Goal: Task Accomplishment & Management: Manage account settings

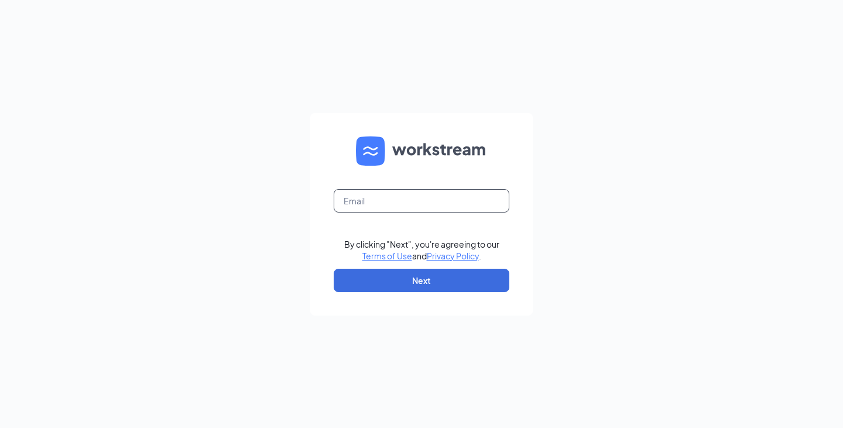
click at [364, 194] on input "text" at bounding box center [422, 200] width 176 height 23
type input "[PERSON_NAME][EMAIL_ADDRESS][DOMAIN_NAME]"
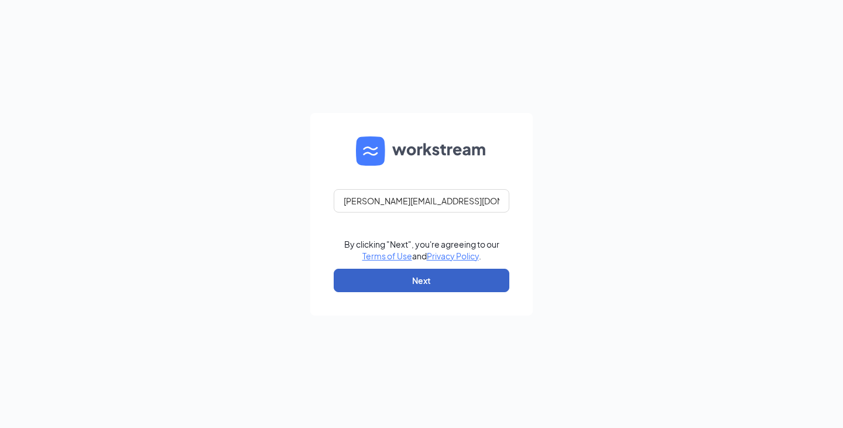
click at [426, 281] on button "Next" at bounding box center [422, 280] width 176 height 23
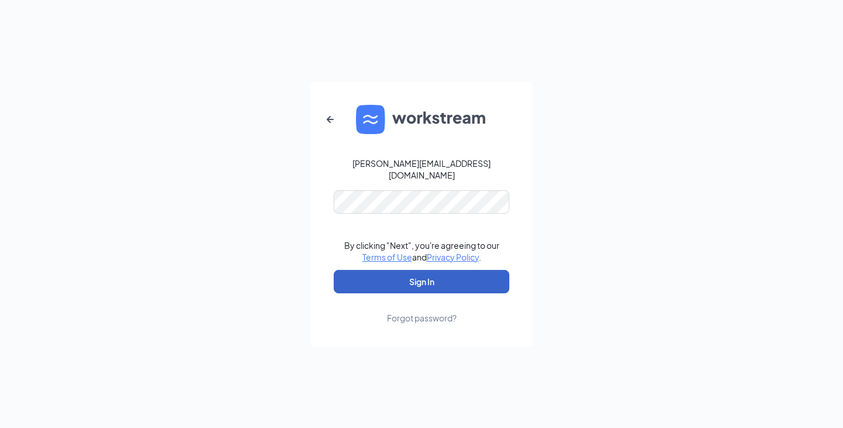
click at [418, 273] on button "Sign In" at bounding box center [422, 281] width 176 height 23
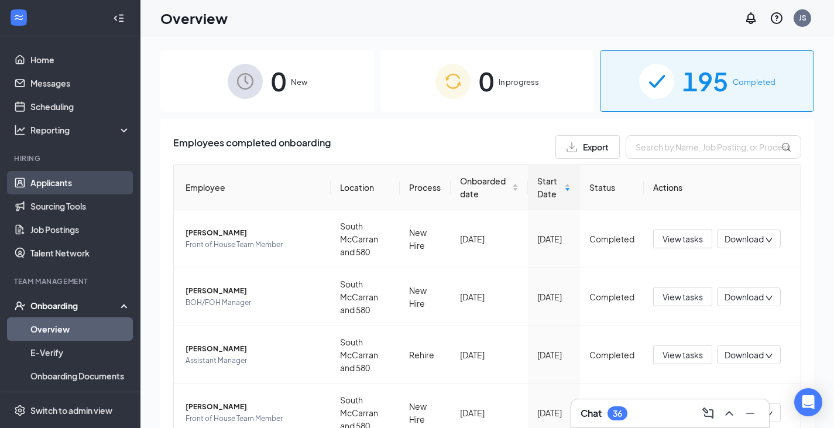
click at [50, 180] on link "Applicants" at bounding box center [80, 182] width 100 height 23
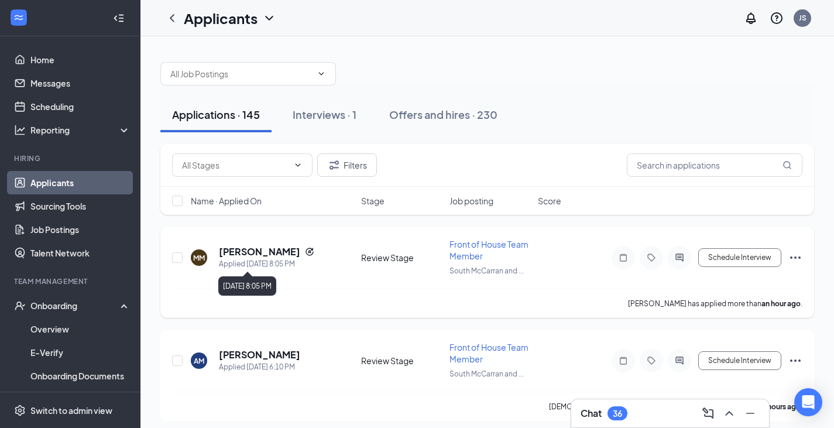
click at [272, 256] on h5 "[PERSON_NAME]" at bounding box center [259, 251] width 81 height 13
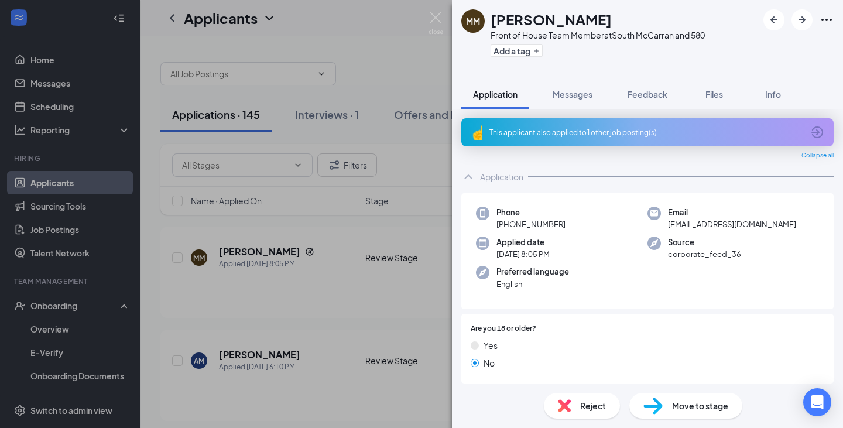
click at [689, 411] on span "Move to stage" at bounding box center [700, 405] width 56 height 13
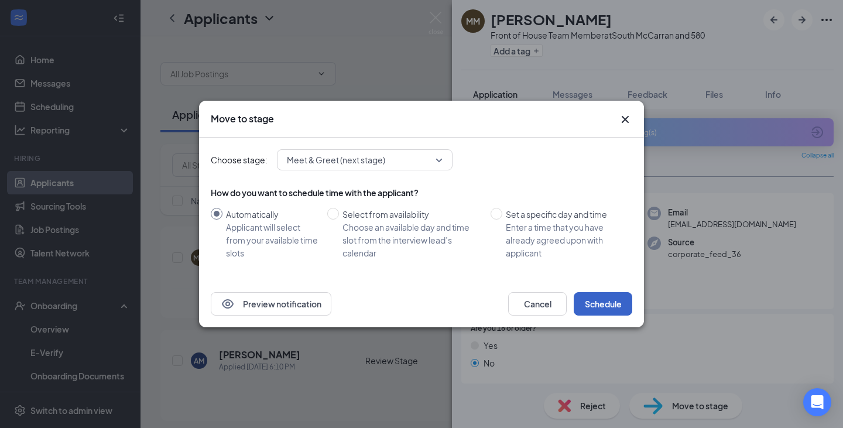
click at [601, 304] on button "Schedule" at bounding box center [603, 303] width 59 height 23
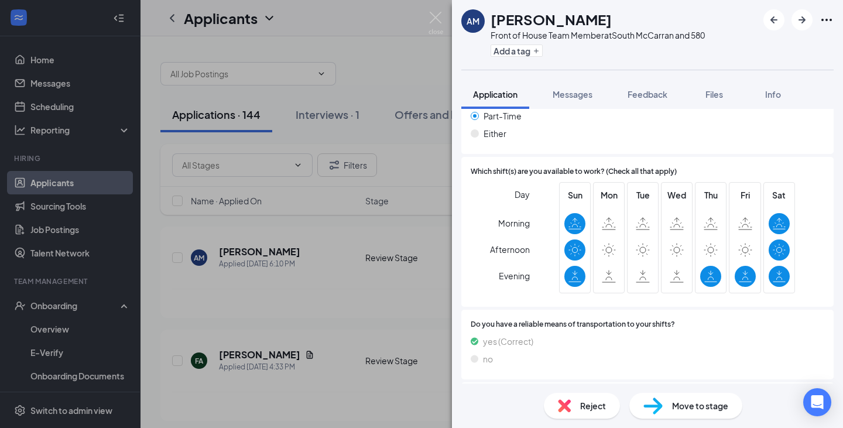
scroll to position [857, 0]
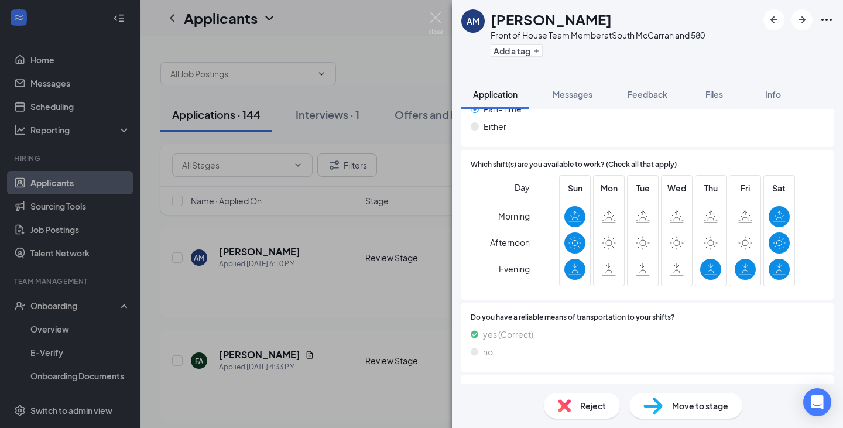
click at [593, 409] on span "Reject" at bounding box center [593, 405] width 26 height 13
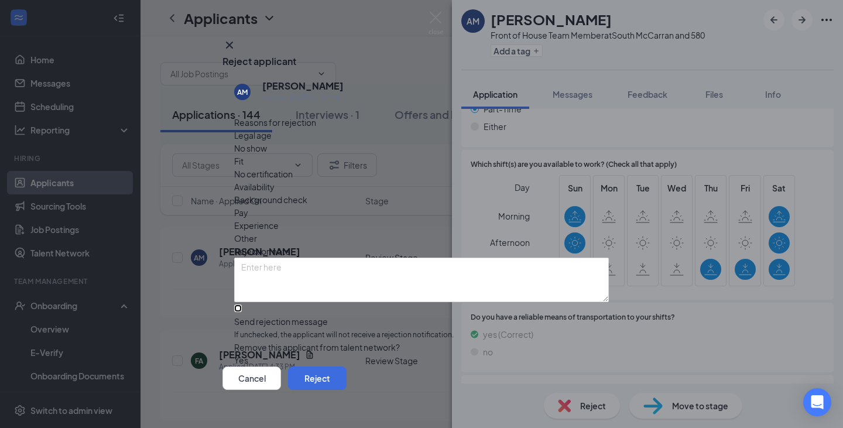
click at [238, 305] on input "Send rejection message If unchecked, the applicant will not receive a rejection…" at bounding box center [238, 309] width 8 height 8
checkbox input "true"
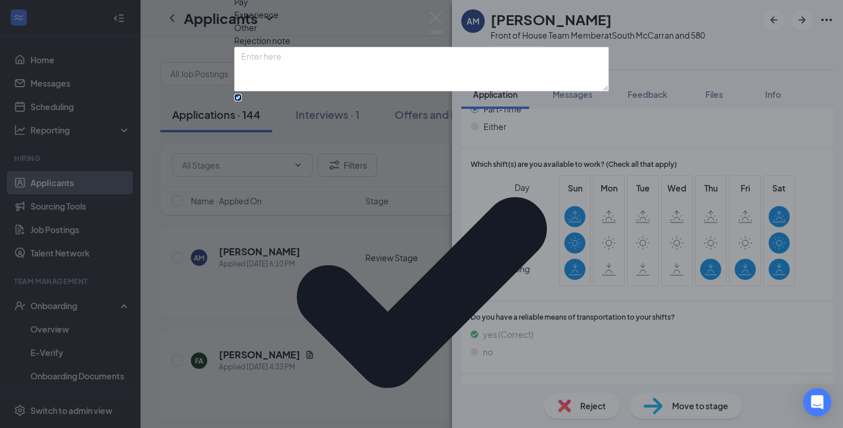
scroll to position [73, 0]
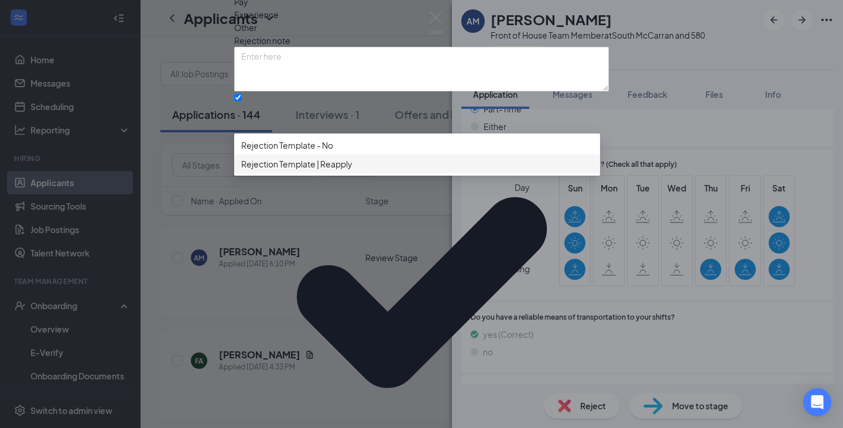
click at [378, 170] on span "Rejection Template | Reapply" at bounding box center [417, 164] width 352 height 13
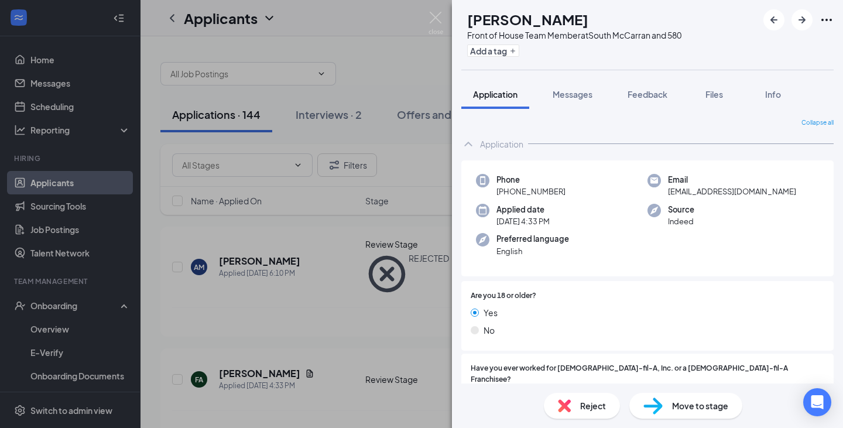
click at [680, 403] on span "Move to stage" at bounding box center [700, 405] width 56 height 13
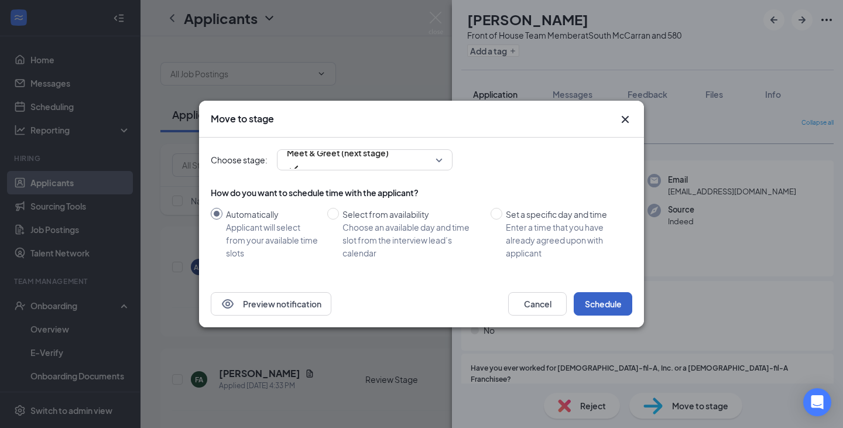
click at [604, 298] on button "Schedule" at bounding box center [603, 303] width 59 height 23
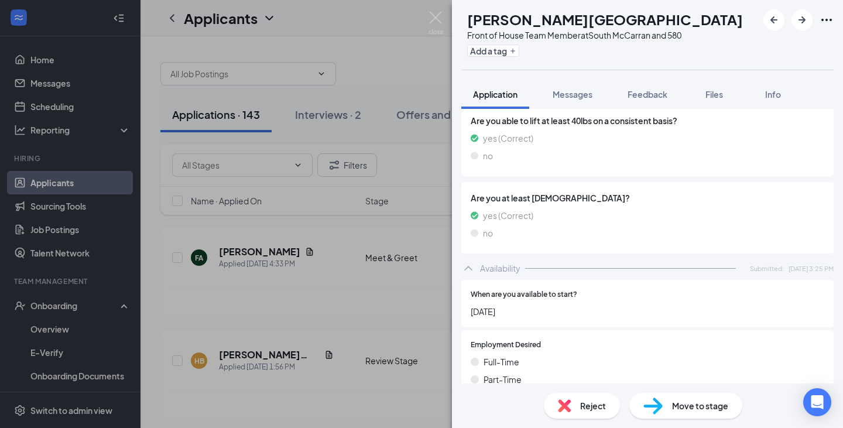
scroll to position [804, 0]
click at [587, 405] on span "Reject" at bounding box center [593, 405] width 26 height 13
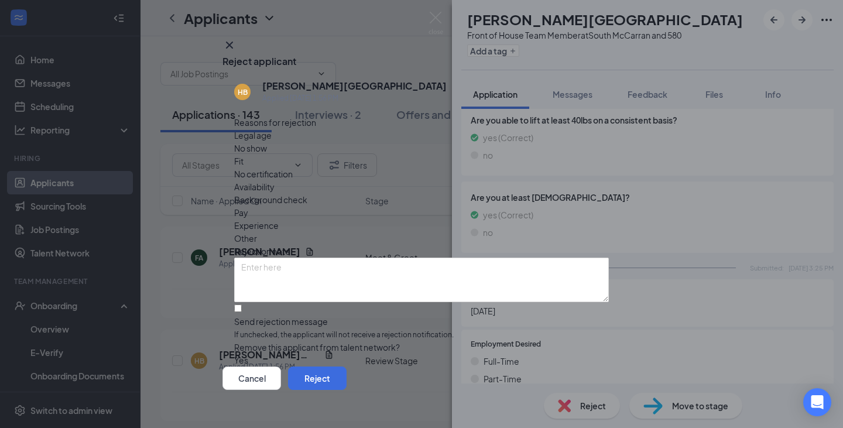
scroll to position [8, 0]
click at [235, 305] on input "Send rejection message If unchecked, the applicant will not receive a rejection…" at bounding box center [238, 309] width 8 height 8
checkbox input "true"
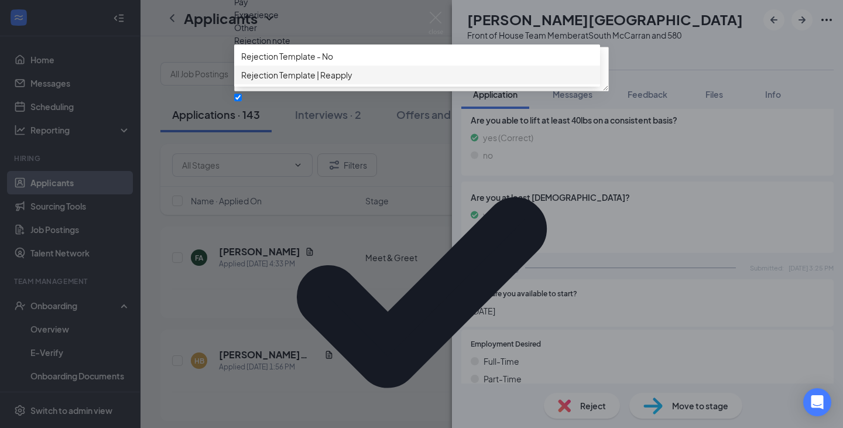
click at [334, 84] on div "Rejection Template | Reapply" at bounding box center [417, 75] width 366 height 19
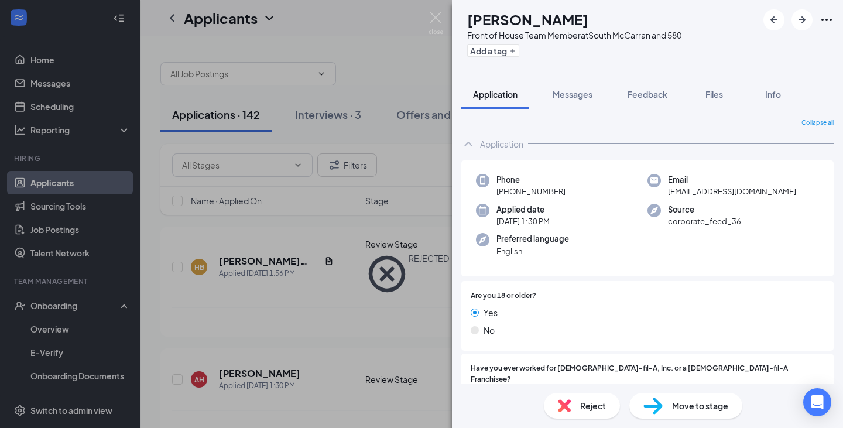
click at [683, 405] on span "Move to stage" at bounding box center [700, 405] width 56 height 13
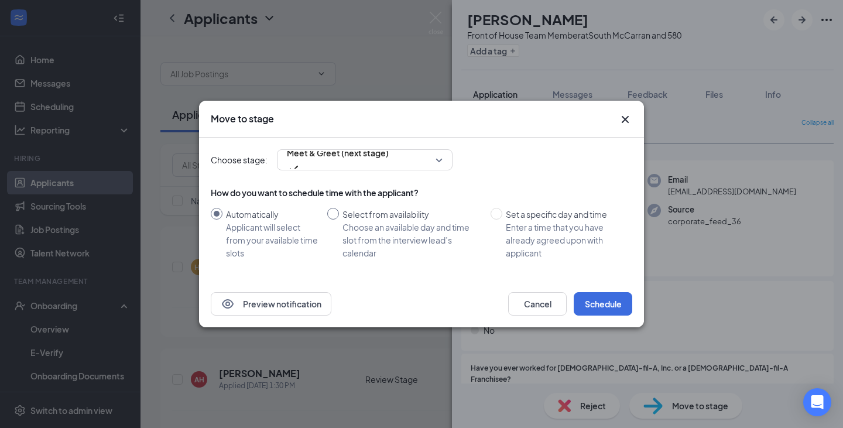
click at [343, 217] on div "Select from availability" at bounding box center [412, 214] width 139 height 13
click at [339, 217] on input "Select from availability Choose an available day and time slot from the intervi…" at bounding box center [333, 214] width 12 height 12
radio input "true"
radio input "false"
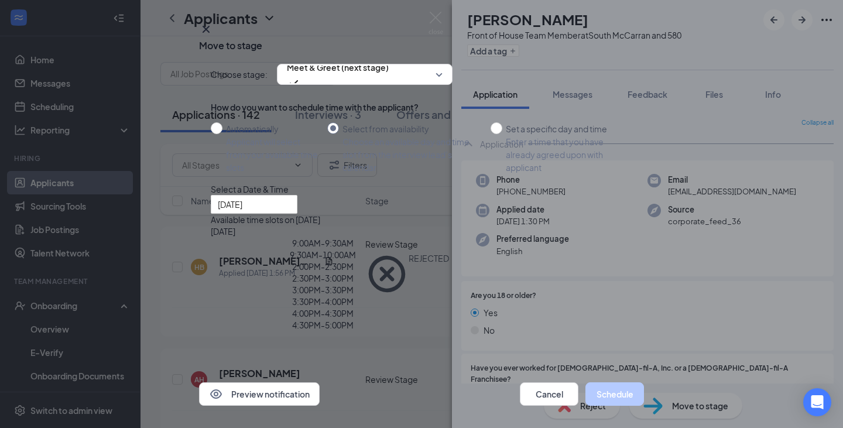
type input "[DATE]"
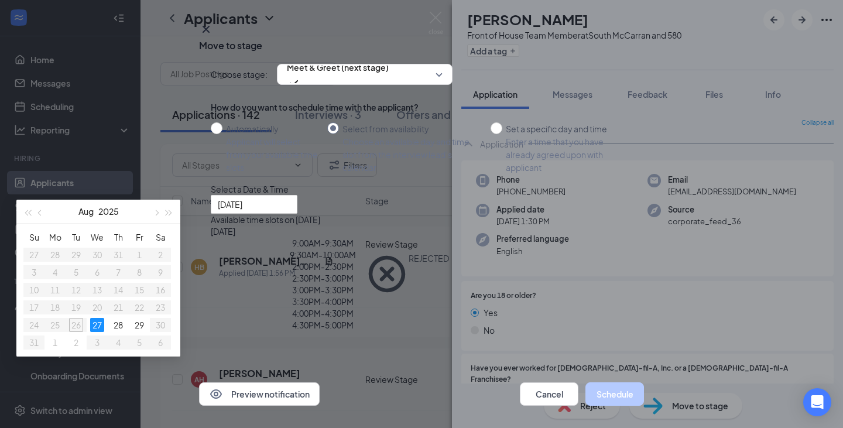
click at [427, 195] on div "Select a Date & Time" at bounding box center [422, 189] width 422 height 12
click at [216, 134] on input "Automatically Applicant will select from your available time slots" at bounding box center [217, 128] width 12 height 12
radio input "true"
radio input "false"
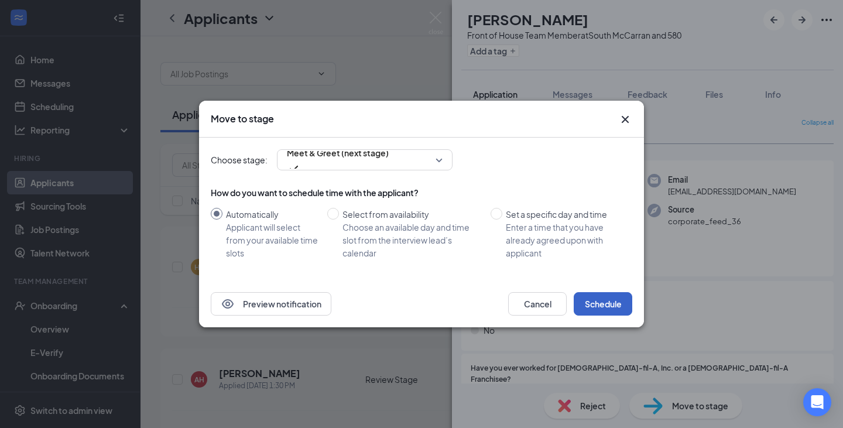
click at [611, 305] on button "Schedule" at bounding box center [603, 303] width 59 height 23
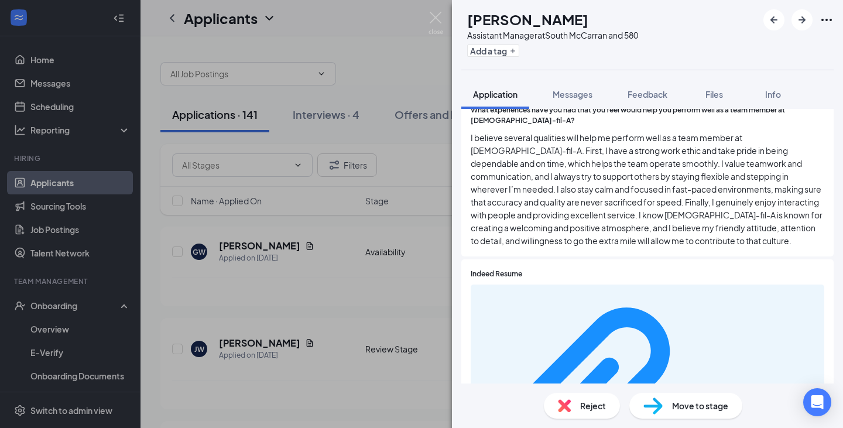
scroll to position [525, 0]
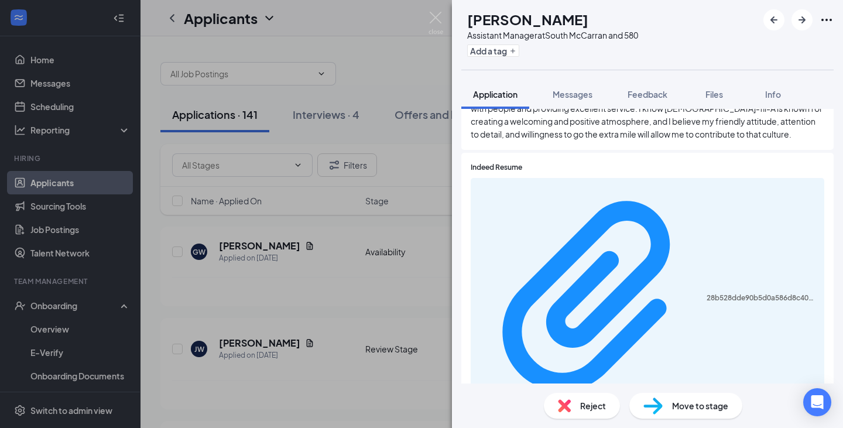
click at [673, 406] on span "Move to stage" at bounding box center [700, 405] width 56 height 13
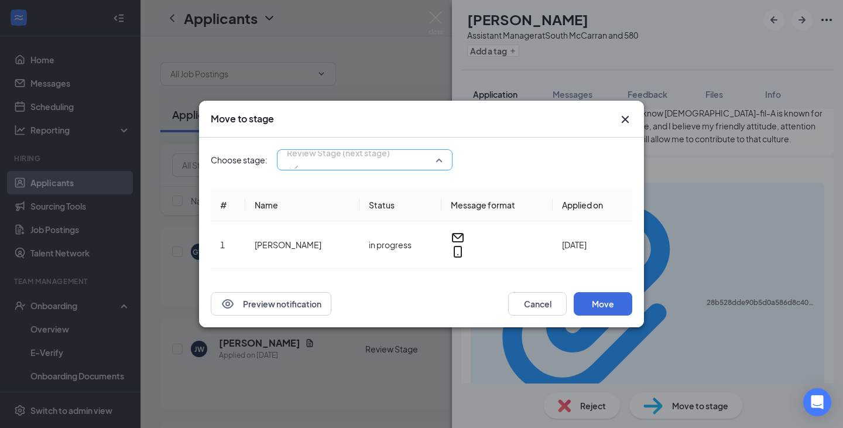
click at [439, 169] on span "Review Stage (next stage)" at bounding box center [365, 160] width 156 height 18
click at [529, 166] on div "Choose stage: Review Stage (next stage) 3489073 3489074 3762480 Application Ava…" at bounding box center [422, 159] width 422 height 21
click at [432, 165] on div "Review Stage (next stage) 3489073 3489074 3762480 Application Availability (cur…" at bounding box center [365, 159] width 176 height 21
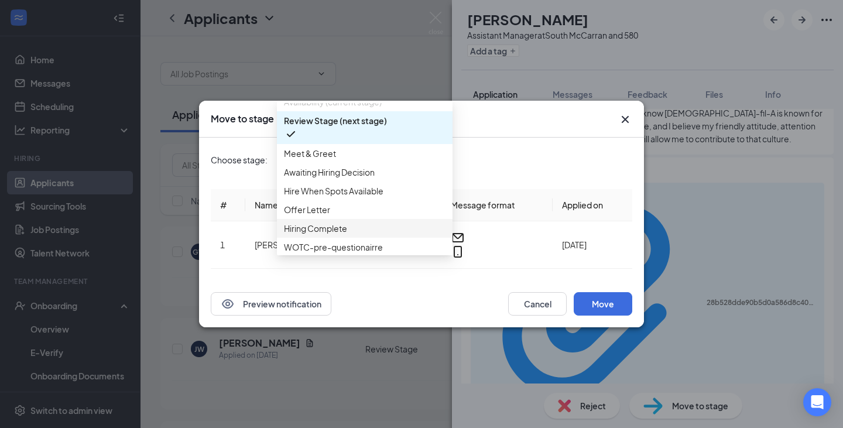
scroll to position [19, 0]
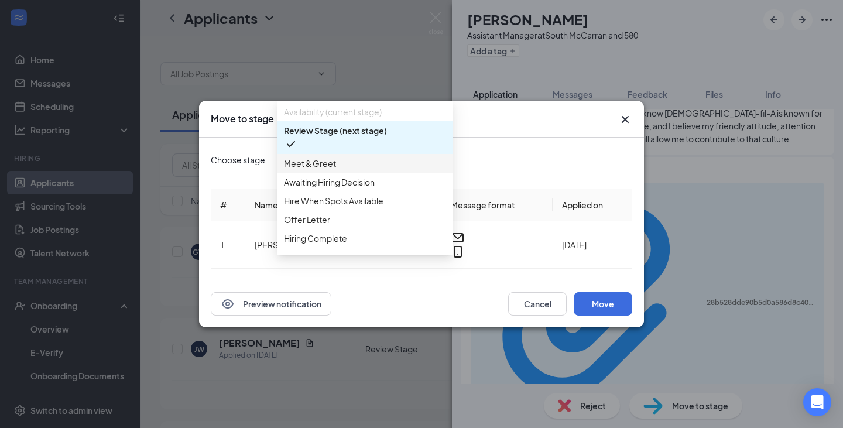
click at [334, 173] on div "Meet & Greet" at bounding box center [365, 163] width 176 height 19
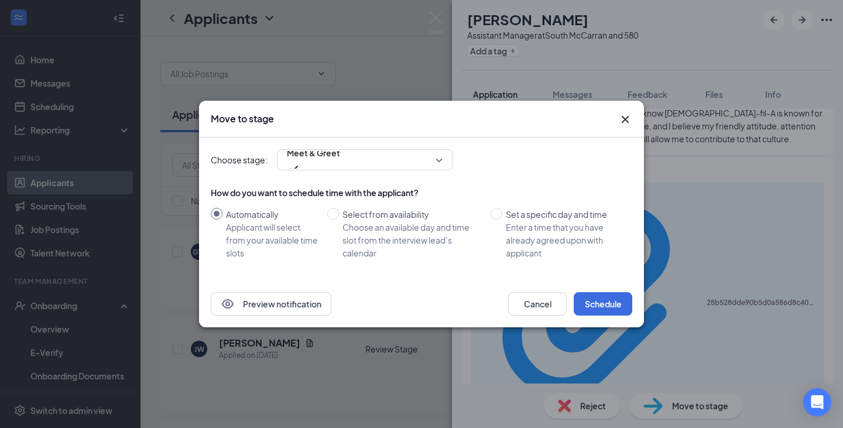
click at [594, 292] on div "Preview notification Cancel Schedule" at bounding box center [421, 304] width 445 height 47
click at [596, 299] on button "Schedule" at bounding box center [603, 303] width 59 height 23
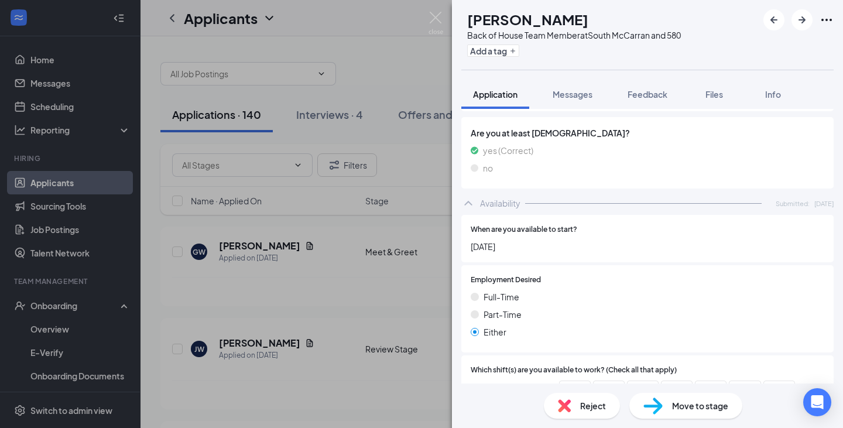
scroll to position [888, 0]
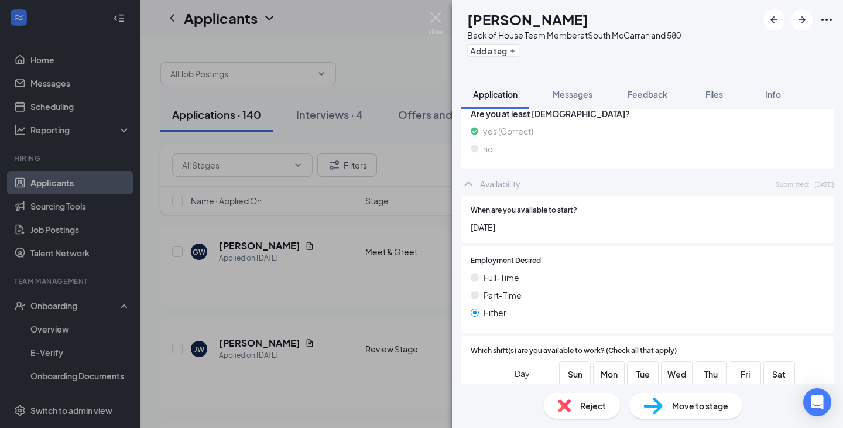
click at [591, 413] on div "Reject" at bounding box center [582, 406] width 76 height 26
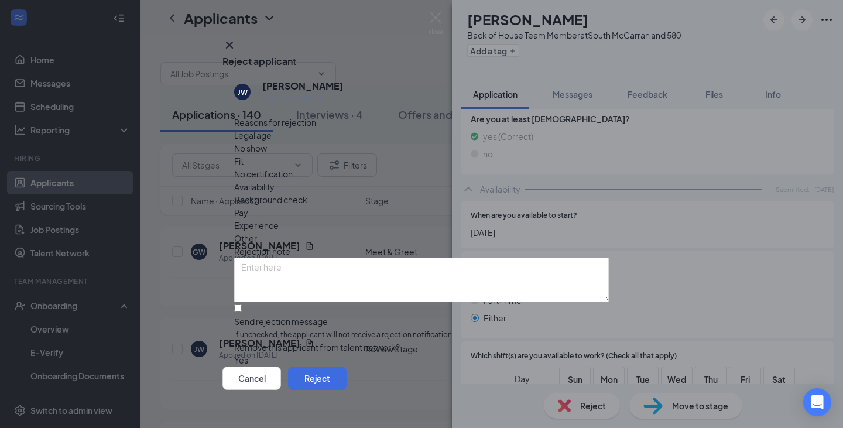
scroll to position [8, 0]
click at [242, 305] on input "Send rejection message If unchecked, the applicant will not receive a rejection…" at bounding box center [238, 309] width 8 height 8
checkbox input "true"
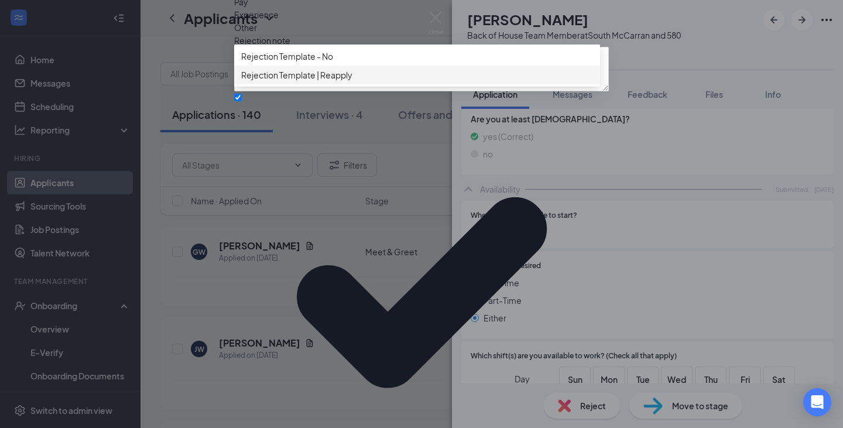
click at [340, 81] on span "Rejection Template | Reapply" at bounding box center [296, 75] width 111 height 13
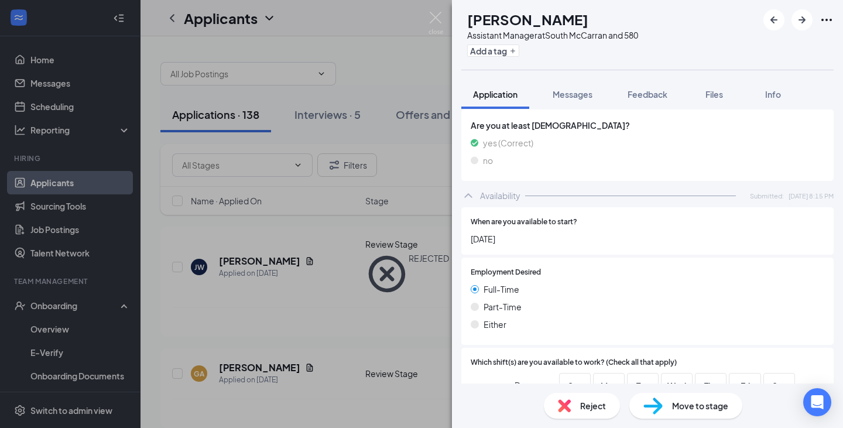
scroll to position [790, 0]
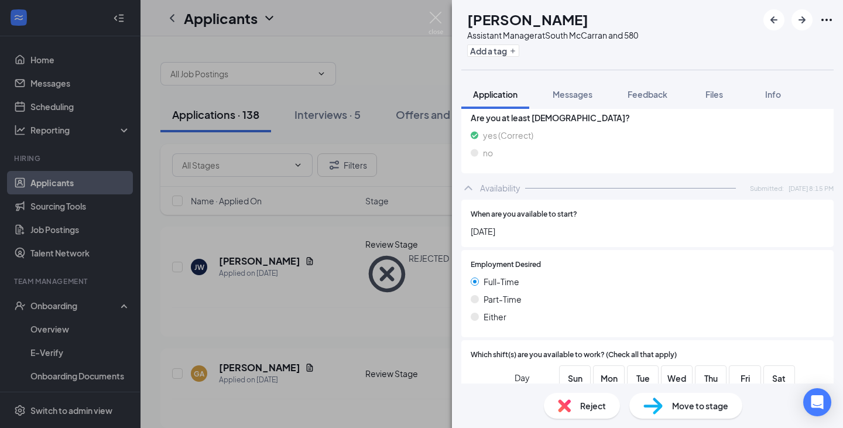
click at [668, 404] on div "Move to stage" at bounding box center [686, 406] width 113 height 26
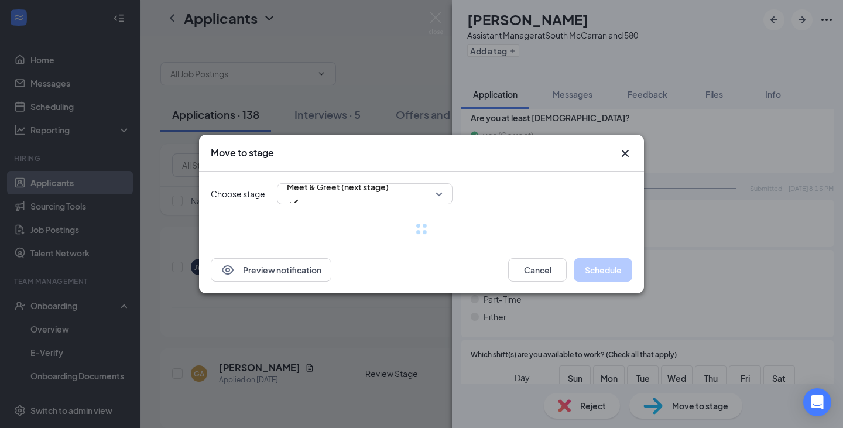
scroll to position [789, 0]
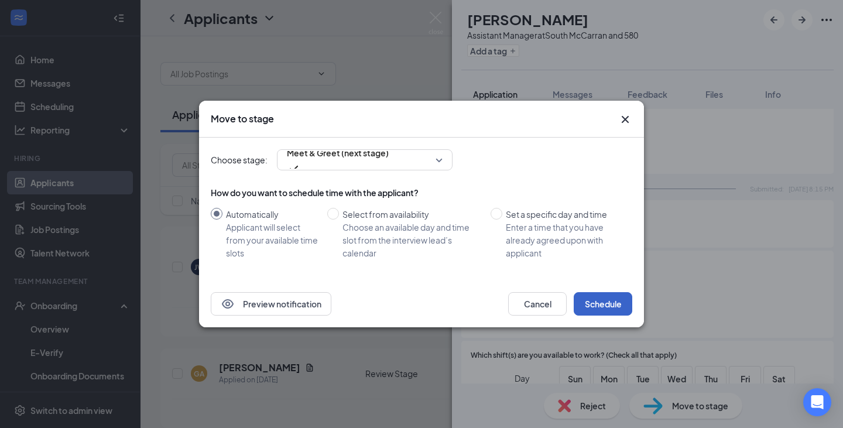
click at [599, 307] on button "Schedule" at bounding box center [603, 303] width 59 height 23
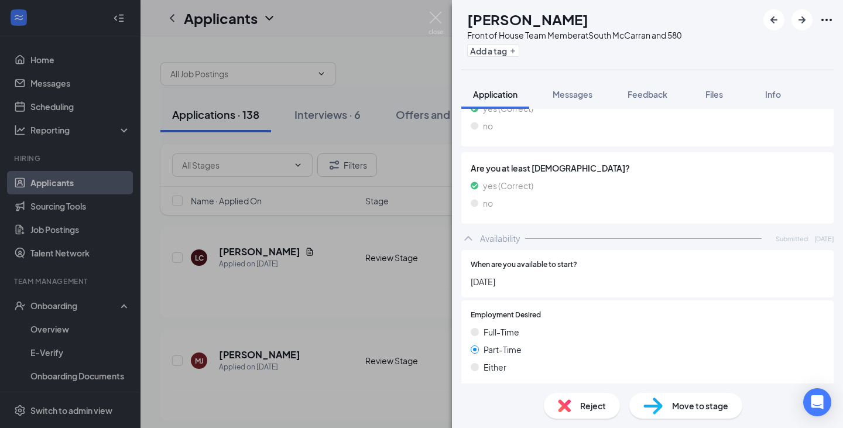
scroll to position [965, 0]
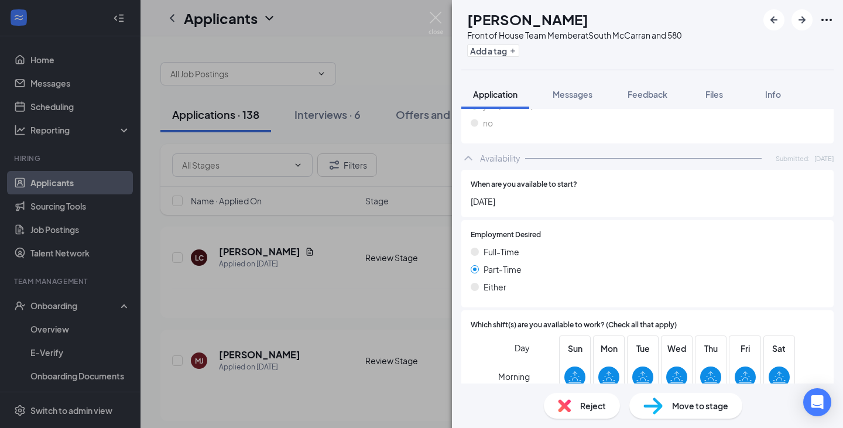
click at [589, 408] on span "Reject" at bounding box center [593, 405] width 26 height 13
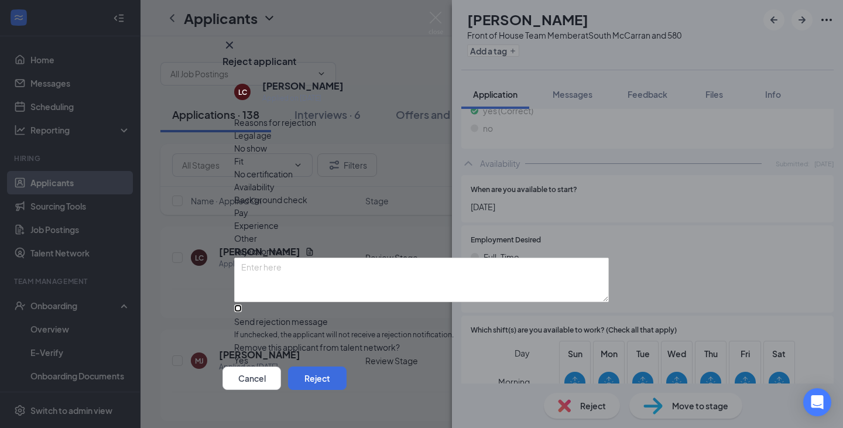
click at [242, 305] on input "Send rejection message If unchecked, the applicant will not receive a rejection…" at bounding box center [238, 309] width 8 height 8
checkbox input "true"
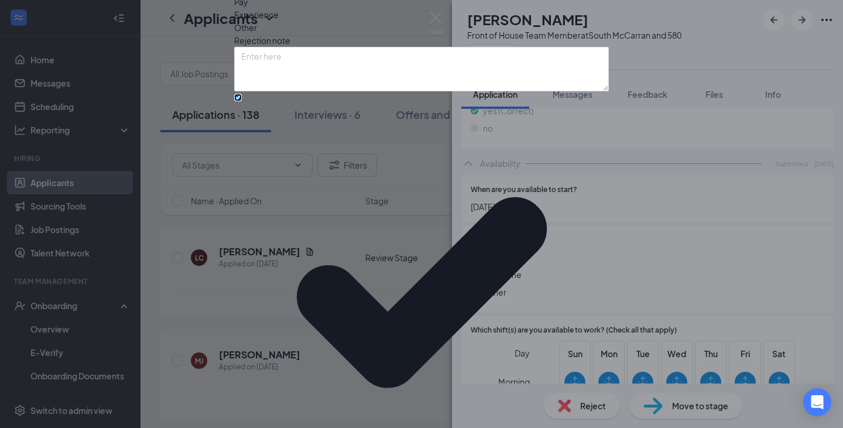
scroll to position [73, 0]
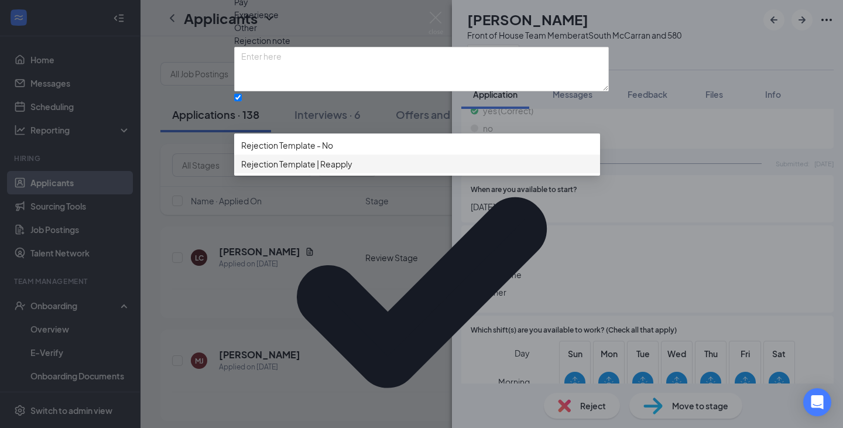
click at [340, 170] on span "Rejection Template | Reapply" at bounding box center [296, 164] width 111 height 13
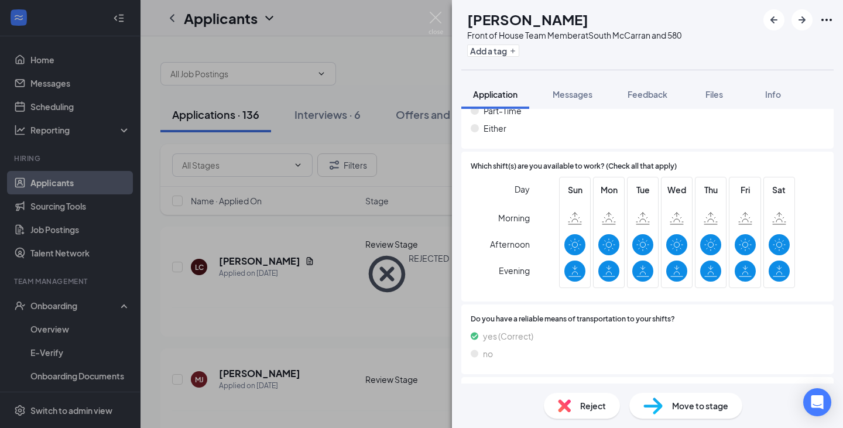
scroll to position [798, 0]
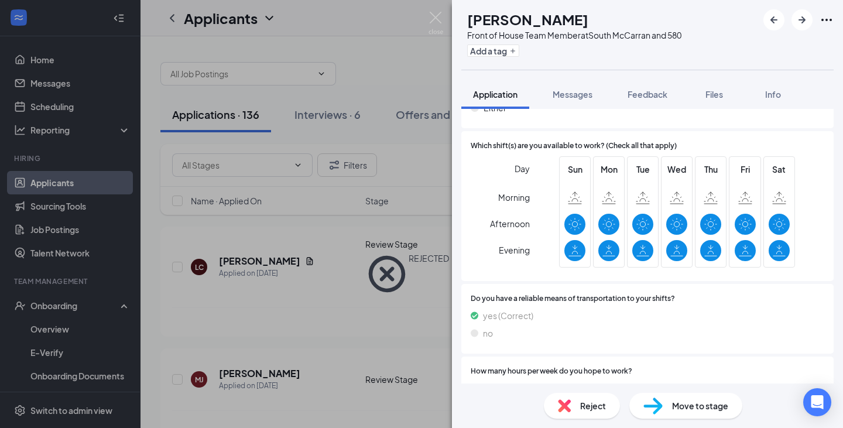
click at [675, 402] on span "Move to stage" at bounding box center [700, 405] width 56 height 13
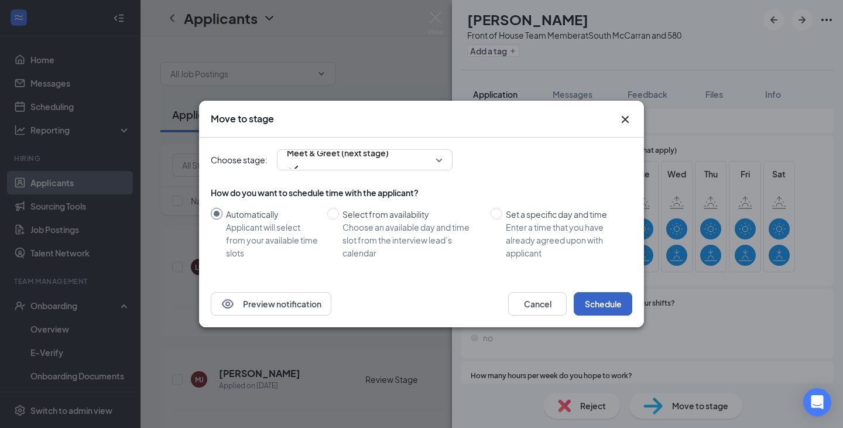
click at [597, 292] on button "Schedule" at bounding box center [603, 303] width 59 height 23
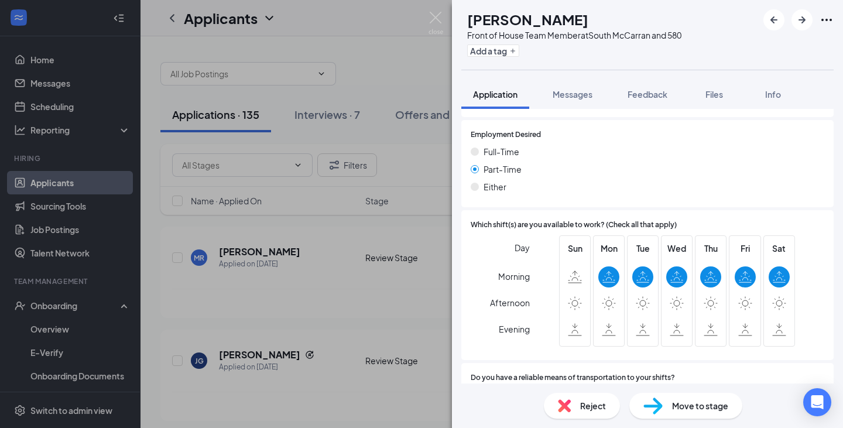
scroll to position [772, 0]
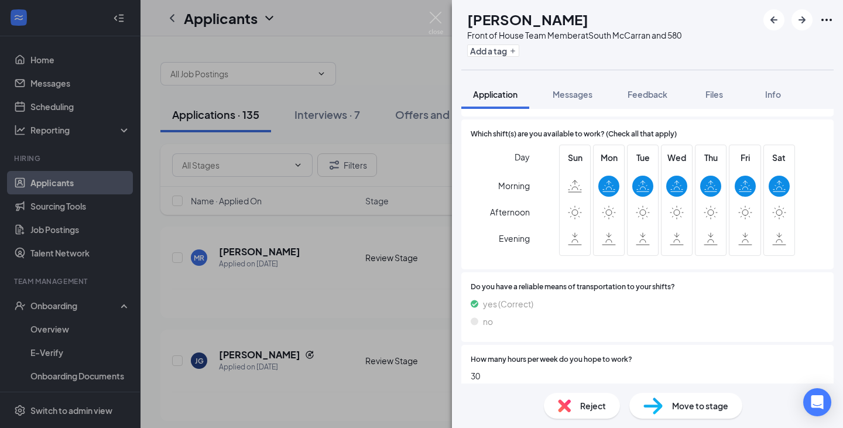
click at [679, 409] on span "Move to stage" at bounding box center [700, 405] width 56 height 13
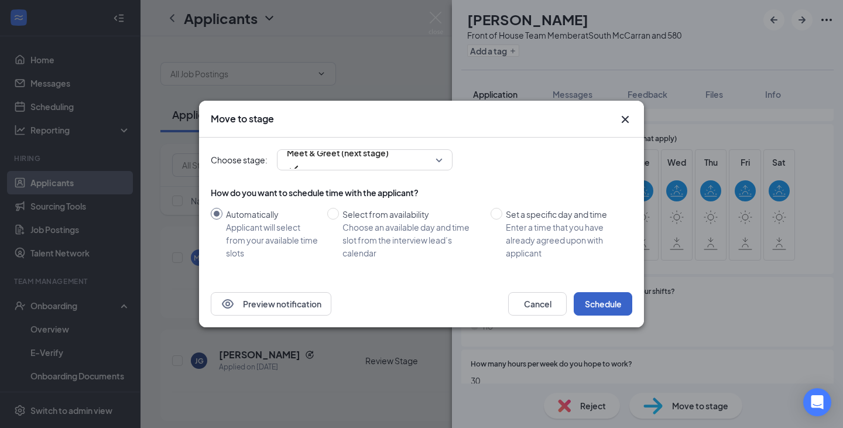
click at [593, 298] on button "Schedule" at bounding box center [603, 303] width 59 height 23
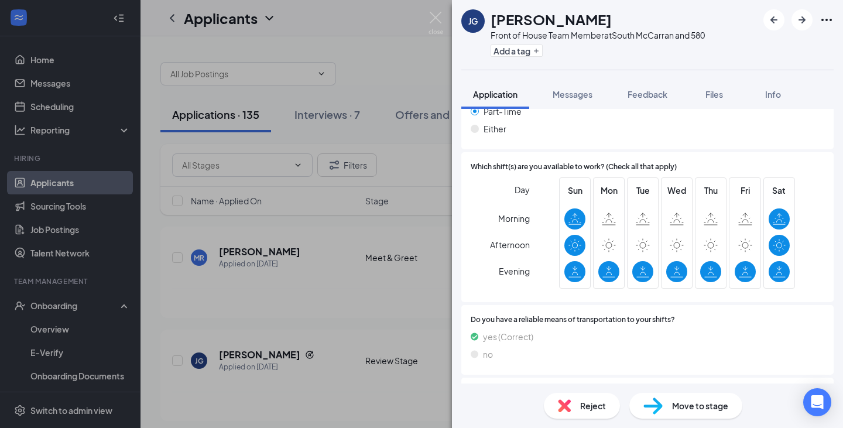
scroll to position [837, 0]
click at [600, 409] on span "Reject" at bounding box center [593, 405] width 26 height 13
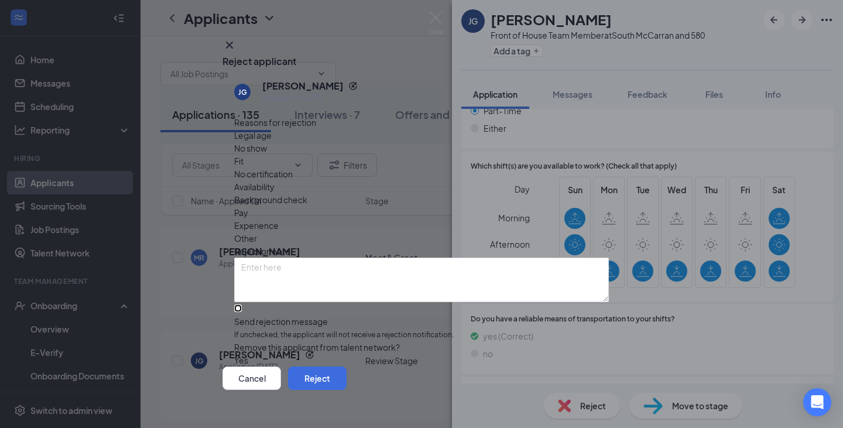
click at [238, 305] on input "Send rejection message If unchecked, the applicant will not receive a rejection…" at bounding box center [238, 309] width 8 height 8
checkbox input "true"
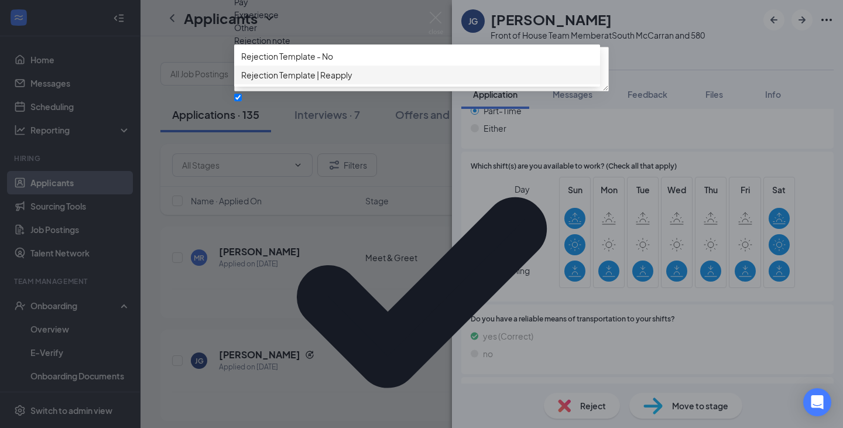
click at [346, 84] on div "Rejection Template | Reapply" at bounding box center [417, 75] width 366 height 19
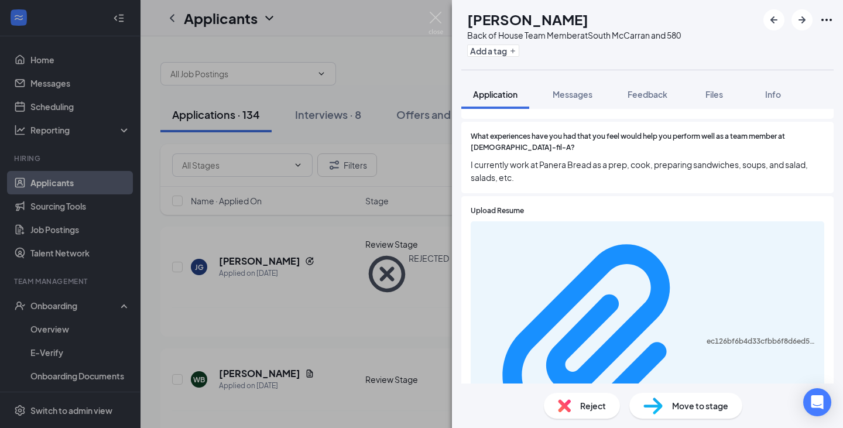
scroll to position [442, 0]
click at [592, 405] on span "Reject" at bounding box center [593, 405] width 26 height 13
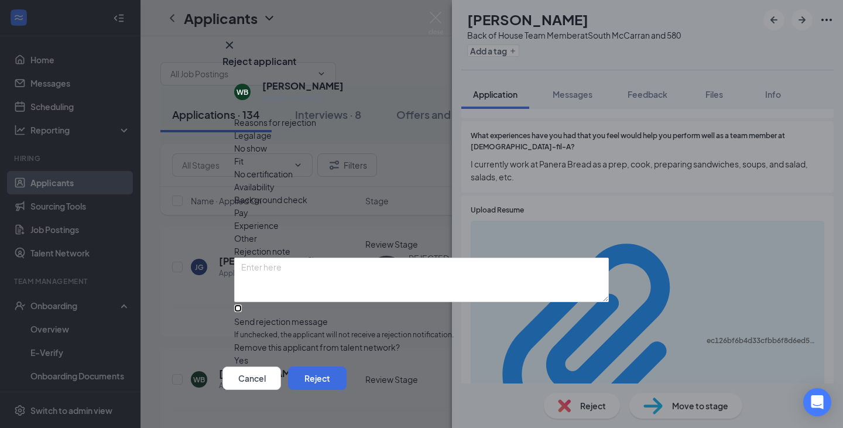
click at [237, 305] on input "Send rejection message If unchecked, the applicant will not receive a rejection…" at bounding box center [238, 309] width 8 height 8
checkbox input "true"
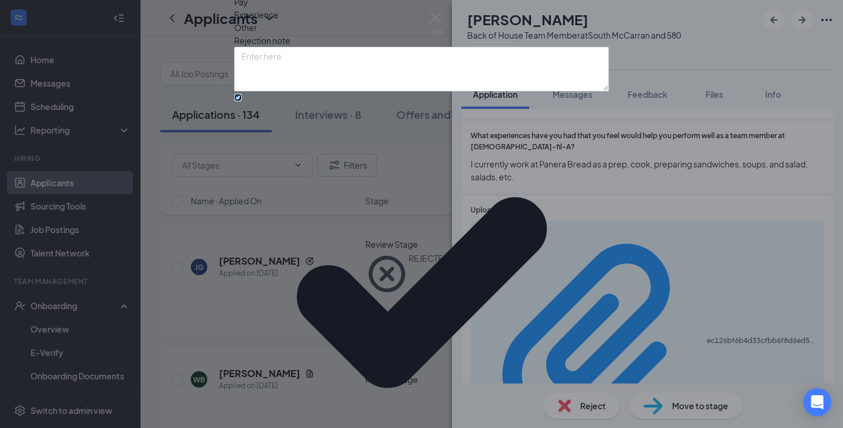
scroll to position [73, 0]
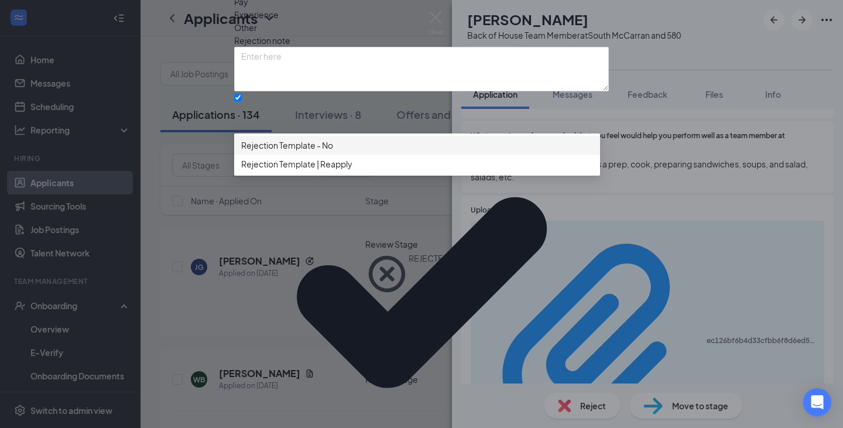
click at [361, 170] on span "Rejection Template | Reapply" at bounding box center [417, 164] width 352 height 13
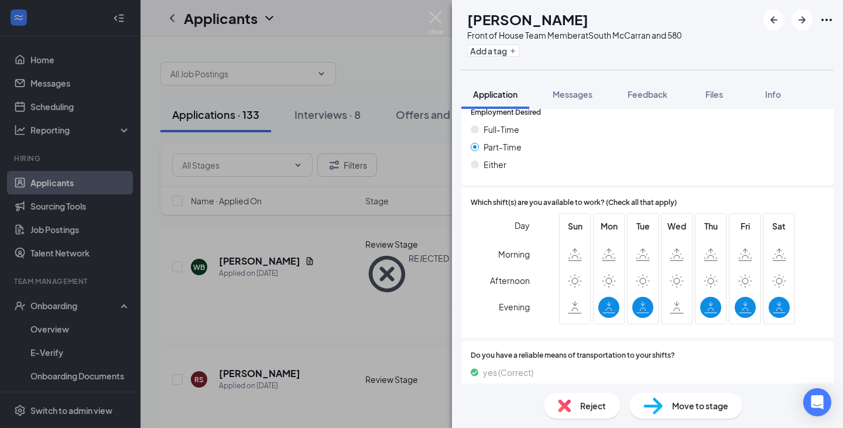
scroll to position [824, 0]
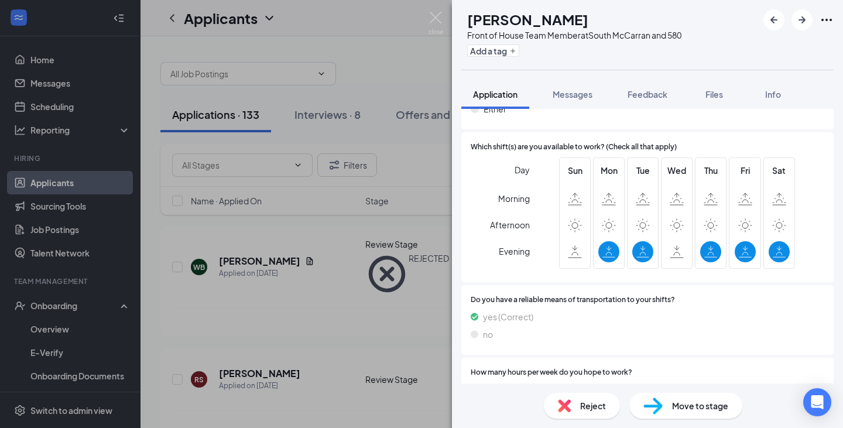
click at [591, 415] on div "Reject" at bounding box center [582, 406] width 76 height 26
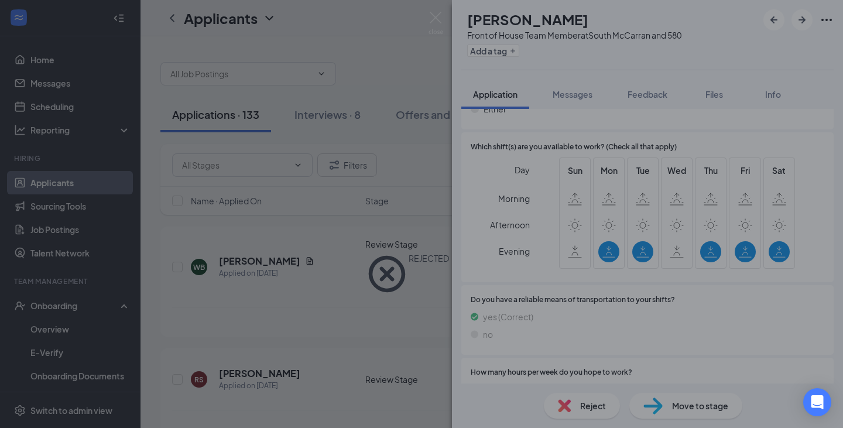
scroll to position [819, 0]
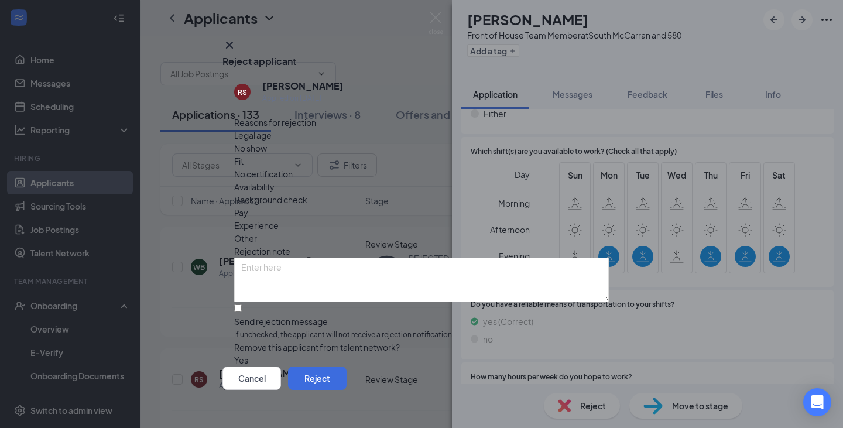
click at [431, 300] on div "Reasons for rejection Legal age No show Fit No certification Availability Backg…" at bounding box center [421, 241] width 375 height 251
click at [242, 305] on input "Send rejection message If unchecked, the applicant will not receive a rejection…" at bounding box center [238, 309] width 8 height 8
checkbox input "true"
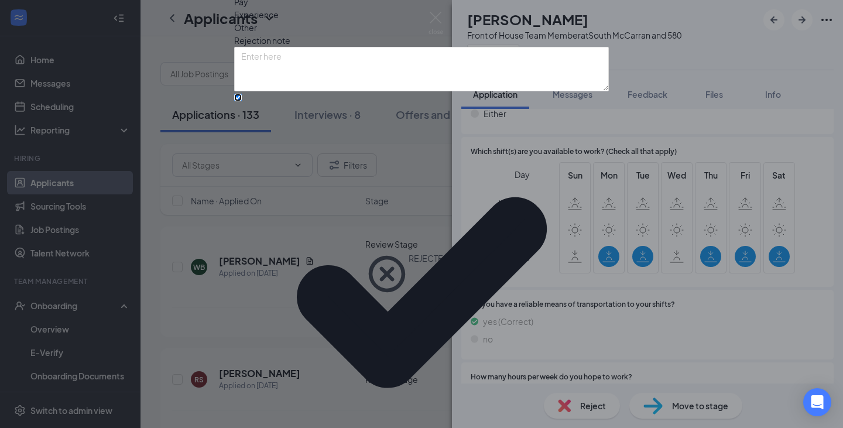
scroll to position [73, 0]
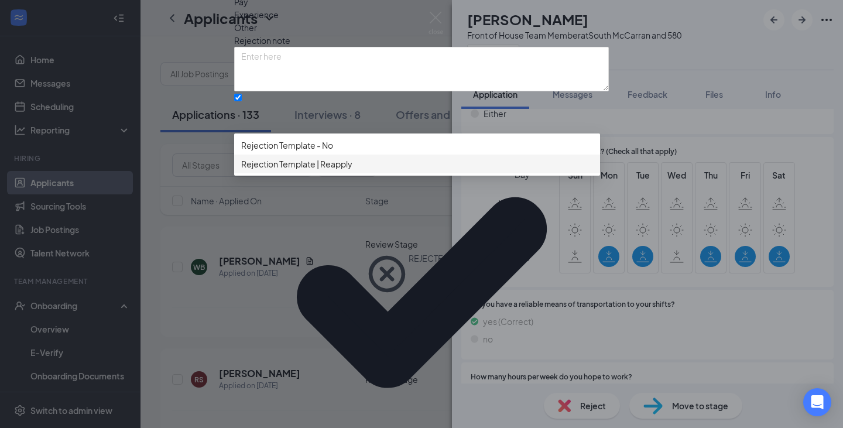
click at [332, 170] on span "Rejection Template | Reapply" at bounding box center [296, 164] width 111 height 13
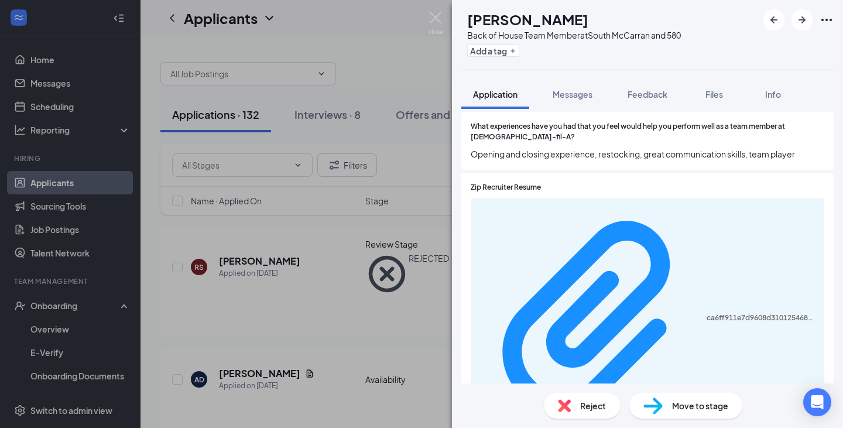
scroll to position [396, 0]
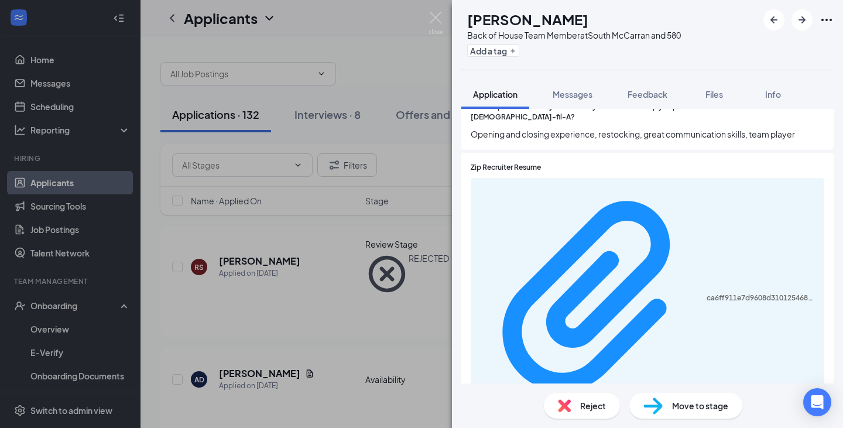
click at [580, 415] on div "Reject" at bounding box center [582, 406] width 76 height 26
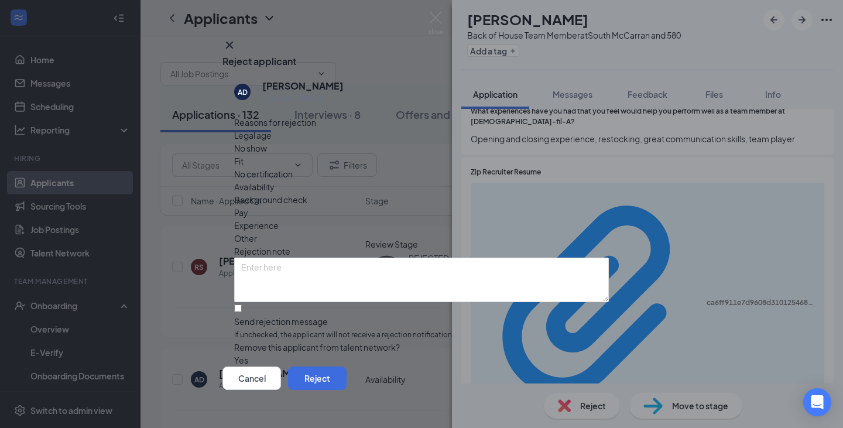
scroll to position [8, 0]
click at [238, 305] on input "Send rejection message If unchecked, the applicant will not receive a rejection…" at bounding box center [238, 309] width 8 height 8
checkbox input "true"
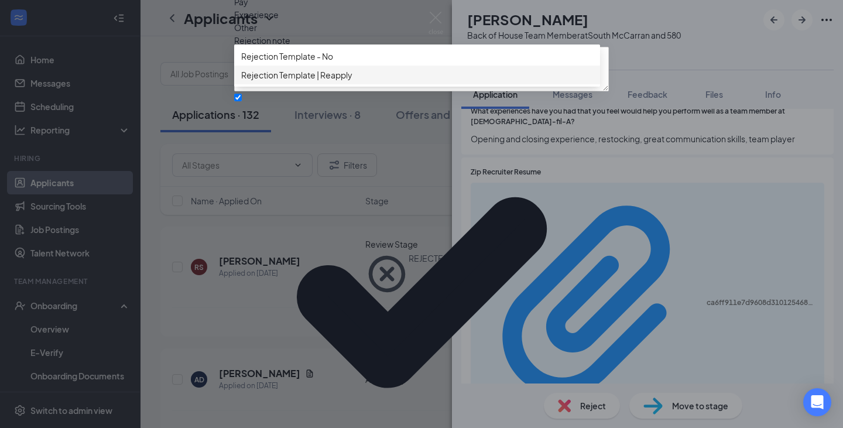
click at [346, 81] on span "Rejection Template | Reapply" at bounding box center [296, 75] width 111 height 13
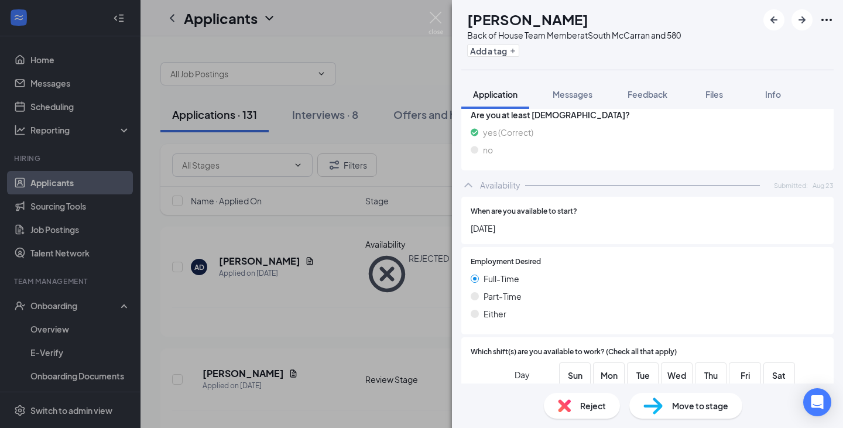
scroll to position [812, 0]
click at [559, 398] on div "Reject" at bounding box center [582, 406] width 76 height 26
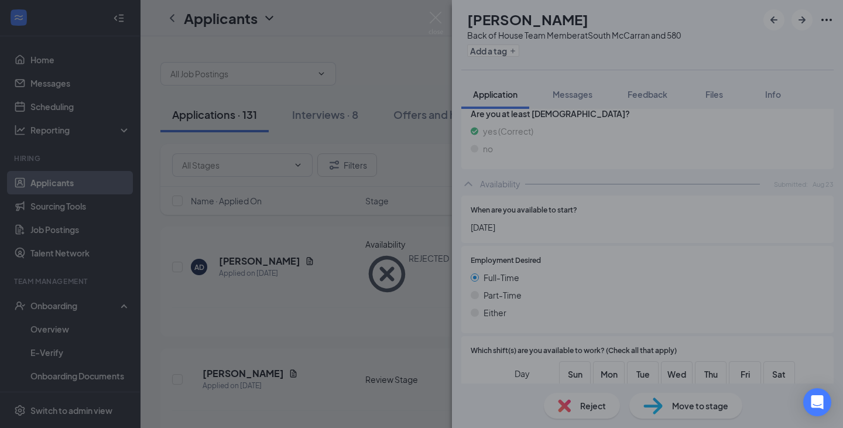
scroll to position [807, 0]
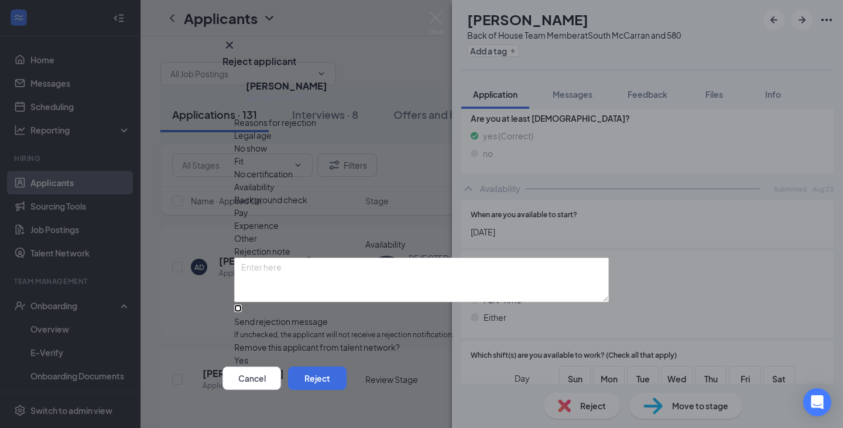
click at [241, 305] on input "Send rejection message If unchecked, the applicant will not receive a rejection…" at bounding box center [238, 309] width 8 height 8
checkbox input "true"
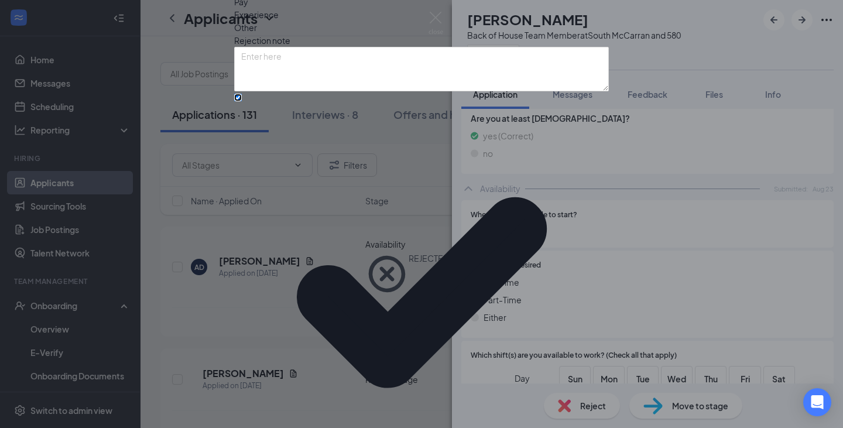
scroll to position [73, 0]
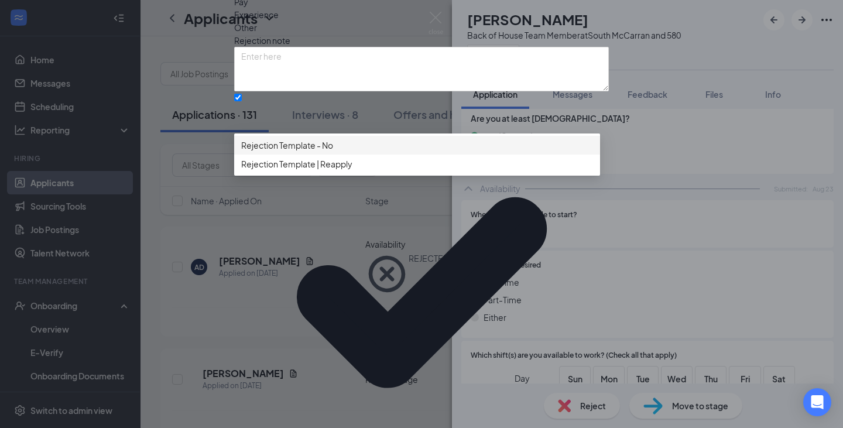
click at [361, 155] on div "Rejection Template - No" at bounding box center [417, 145] width 366 height 19
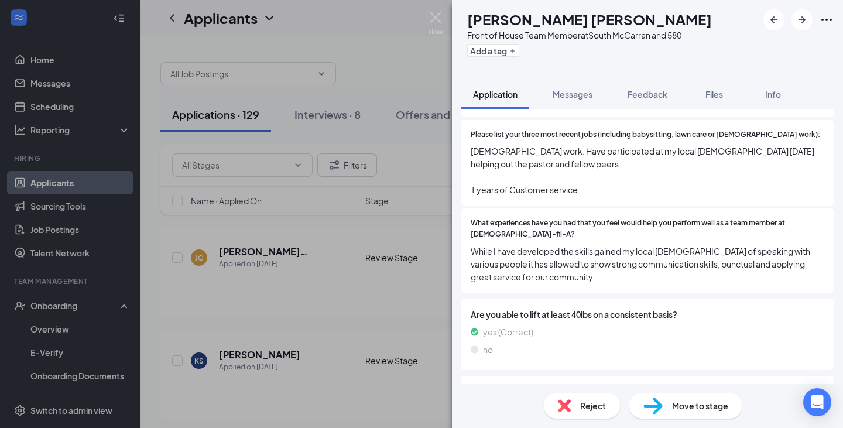
scroll to position [355, 0]
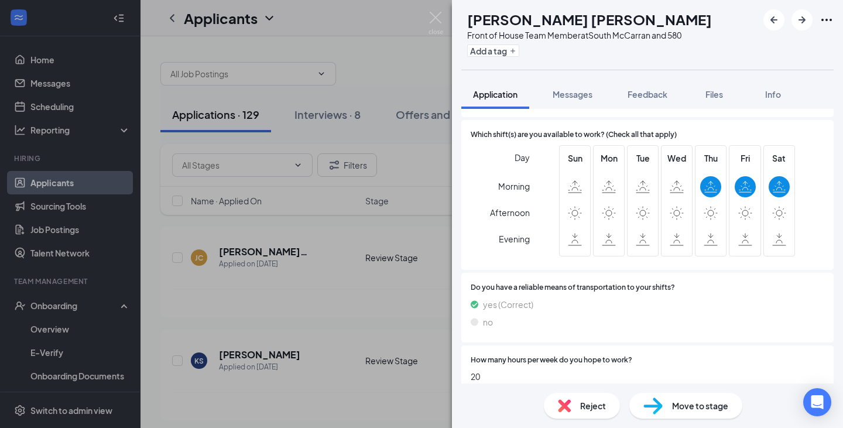
click at [599, 405] on span "Reject" at bounding box center [593, 405] width 26 height 13
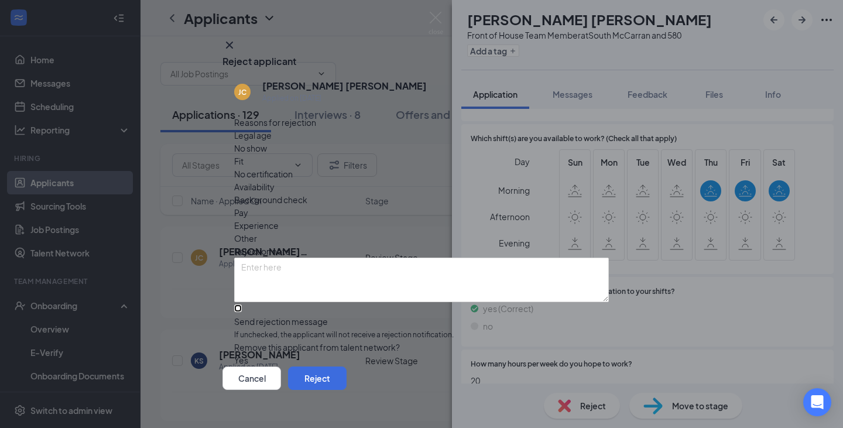
click at [241, 305] on input "Send rejection message If unchecked, the applicant will not receive a rejection…" at bounding box center [238, 309] width 8 height 8
checkbox input "true"
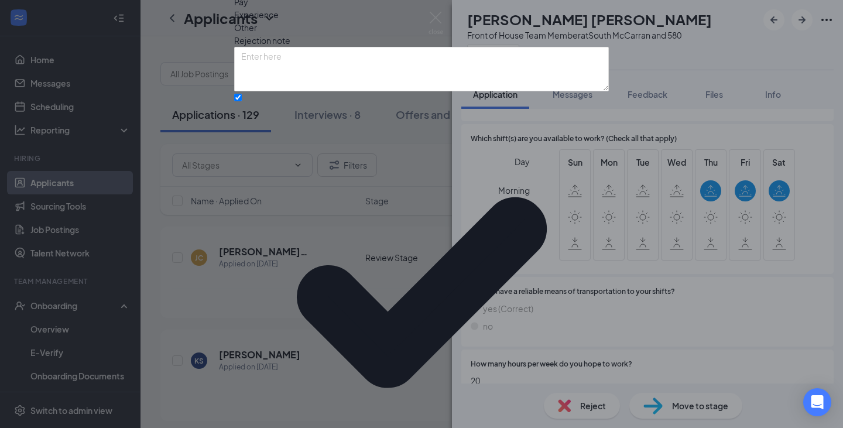
click at [341, 297] on div "Reasons for rejection Legal age No show Fit No certification Availability Backg…" at bounding box center [421, 241] width 375 height 672
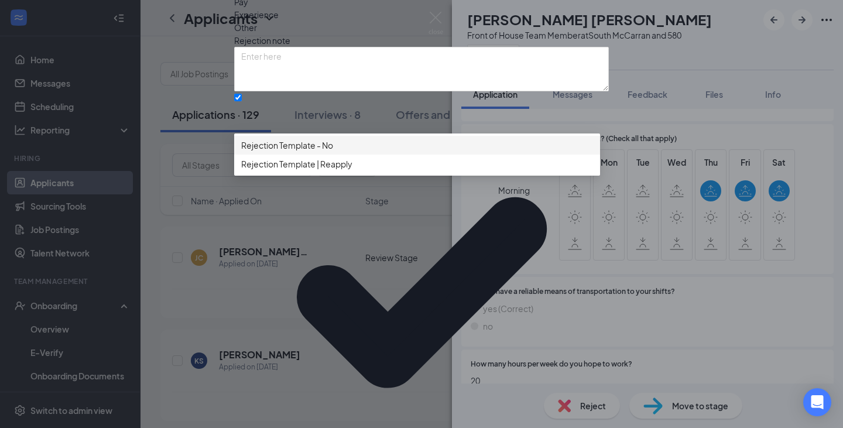
click at [331, 152] on span "Rejection Template - No" at bounding box center [287, 145] width 92 height 13
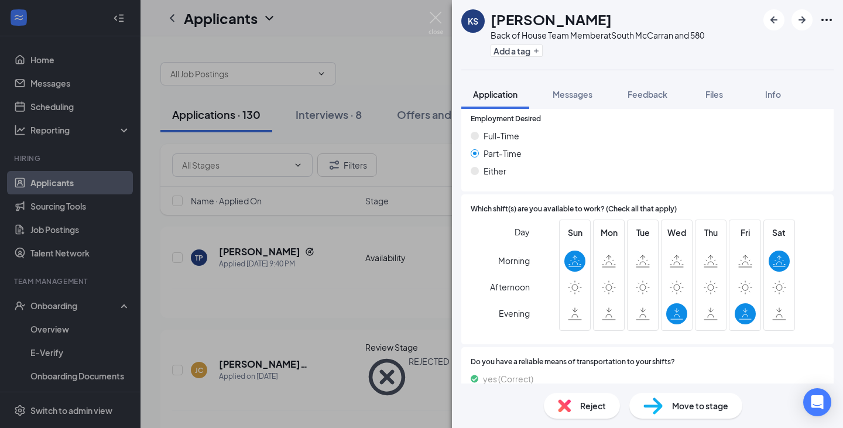
scroll to position [738, 0]
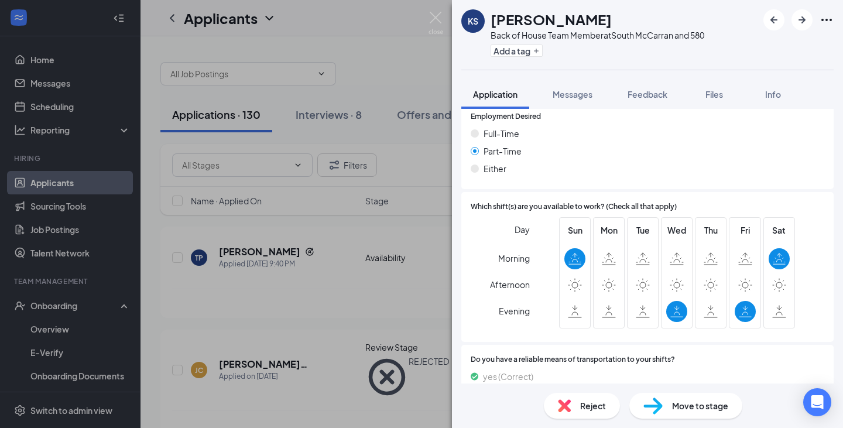
click at [614, 412] on div "Reject" at bounding box center [582, 406] width 76 height 26
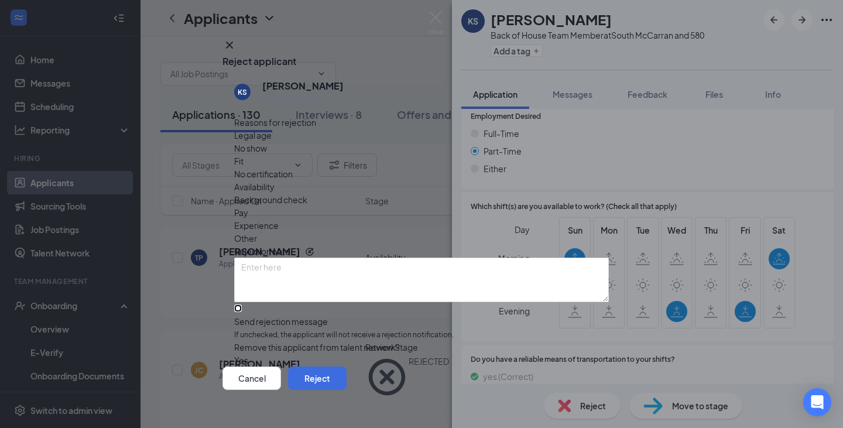
click at [238, 305] on input "Send rejection message If unchecked, the applicant will not receive a rejection…" at bounding box center [238, 309] width 8 height 8
checkbox input "true"
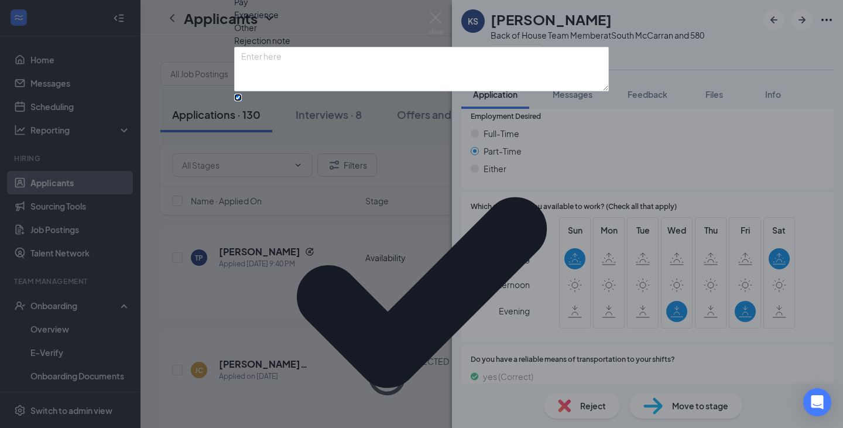
scroll to position [73, 0]
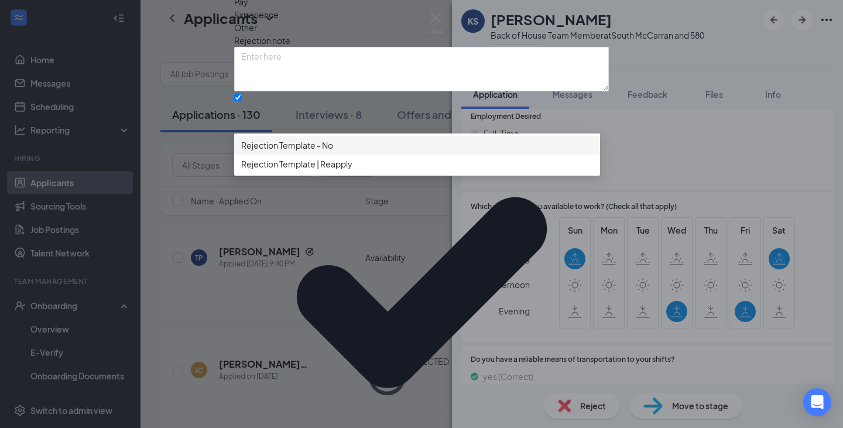
click at [340, 152] on span "Rejection Template - No" at bounding box center [417, 145] width 352 height 13
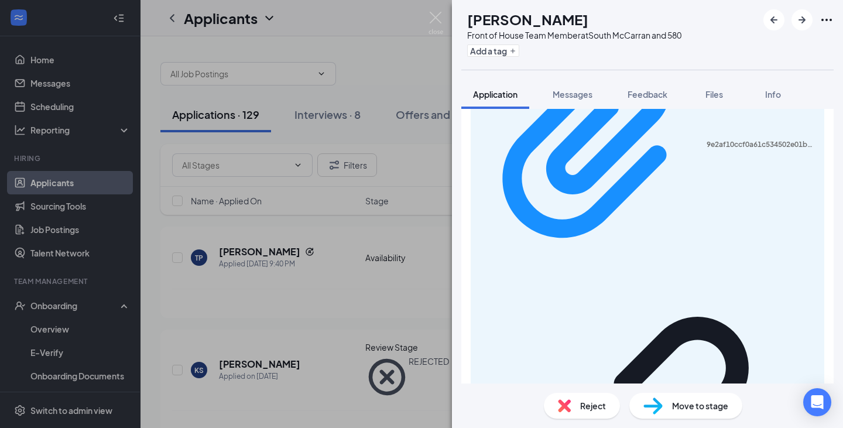
scroll to position [946, 0]
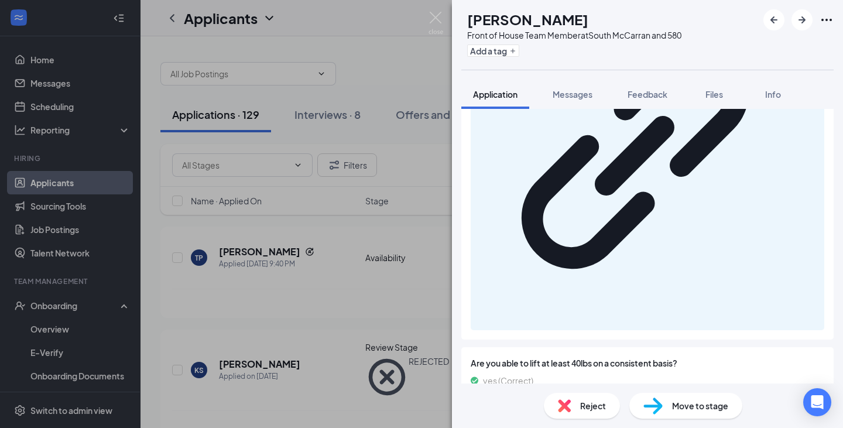
click at [592, 399] on span "Reject" at bounding box center [593, 405] width 26 height 13
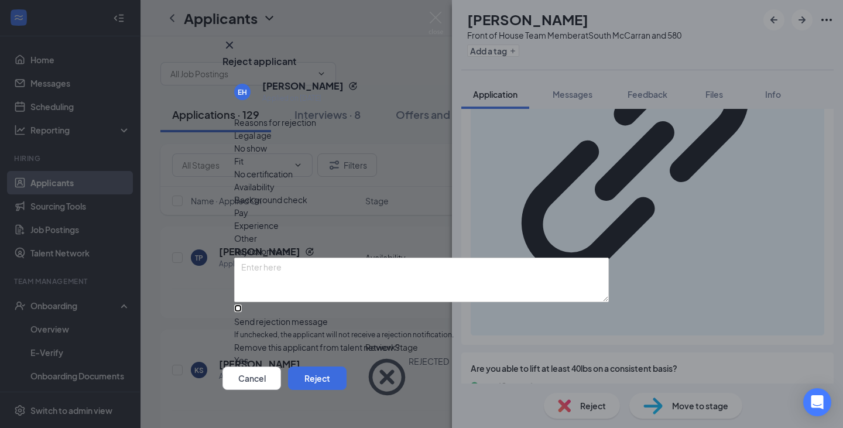
click at [238, 305] on input "Send rejection message If unchecked, the applicant will not receive a rejection…" at bounding box center [238, 309] width 8 height 8
checkbox input "true"
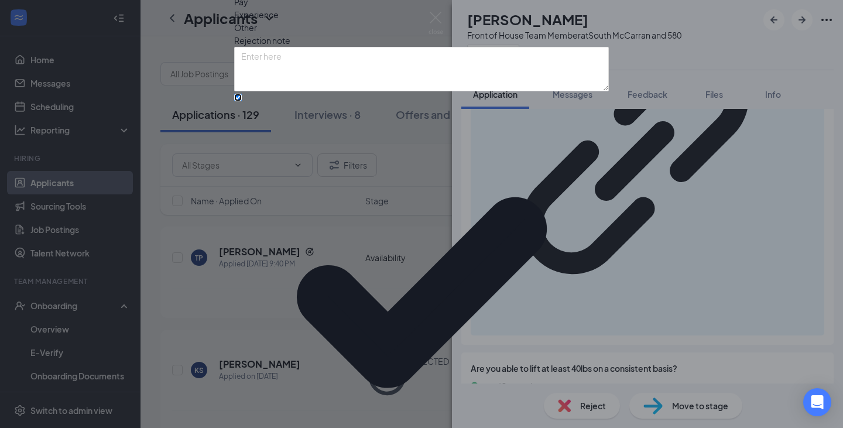
scroll to position [73, 0]
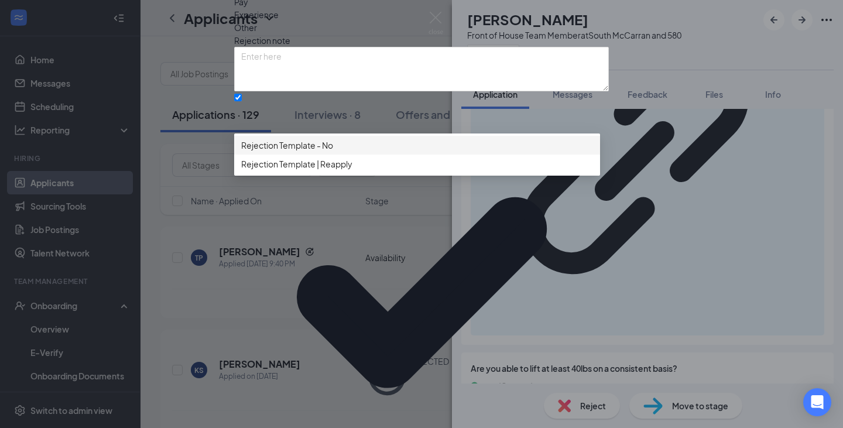
click at [333, 152] on span "Rejection Template - No" at bounding box center [287, 145] width 92 height 13
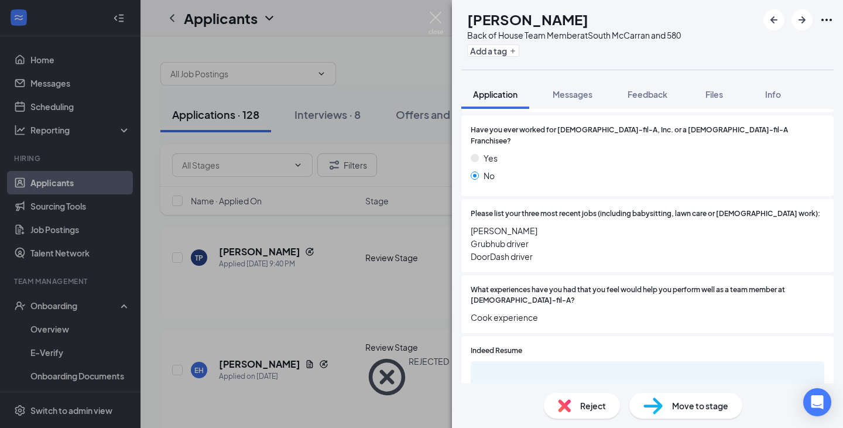
scroll to position [239, 0]
click at [601, 404] on span "Reject" at bounding box center [593, 405] width 26 height 13
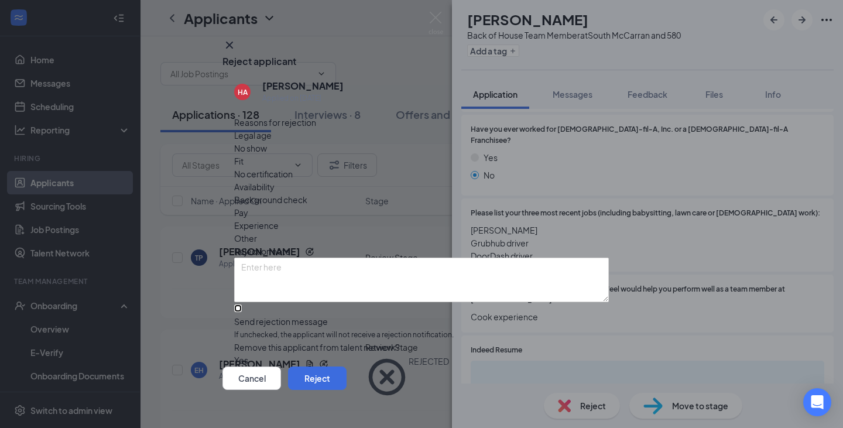
click at [242, 305] on input "Send rejection message If unchecked, the applicant will not receive a rejection…" at bounding box center [238, 309] width 8 height 8
checkbox input "true"
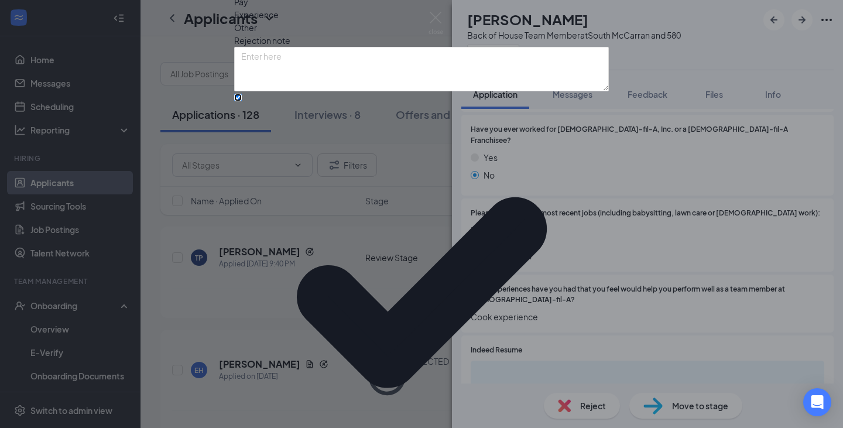
scroll to position [73, 0]
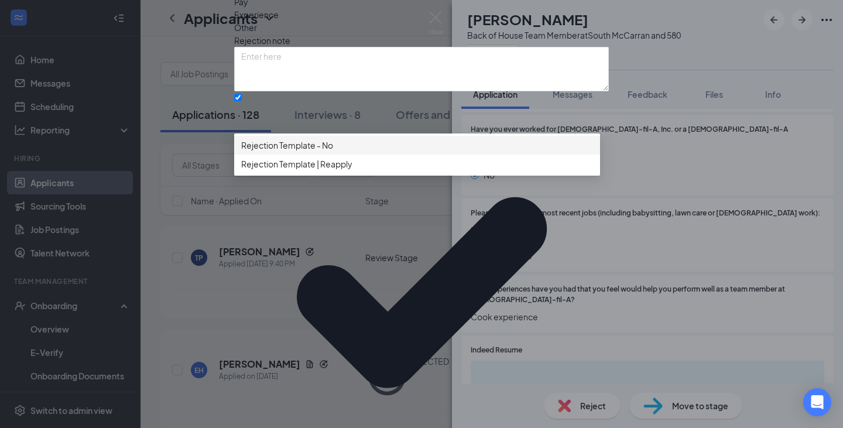
click at [339, 155] on div "Rejection Template - No" at bounding box center [417, 145] width 366 height 19
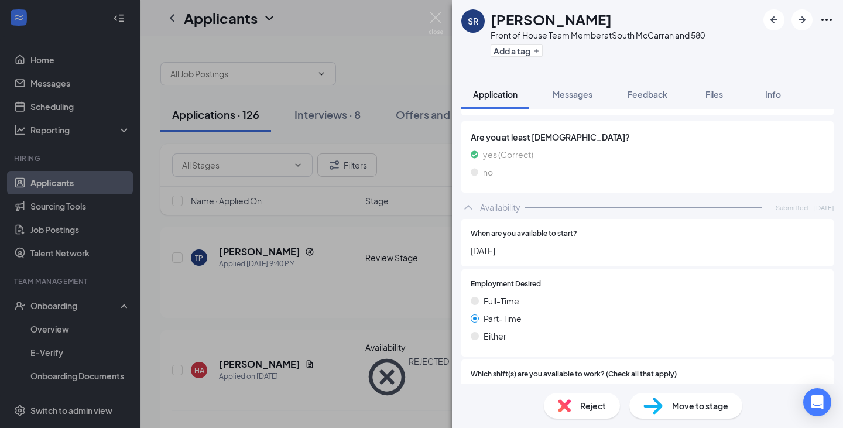
scroll to position [878, 0]
click at [686, 398] on div "Move to stage" at bounding box center [686, 406] width 113 height 26
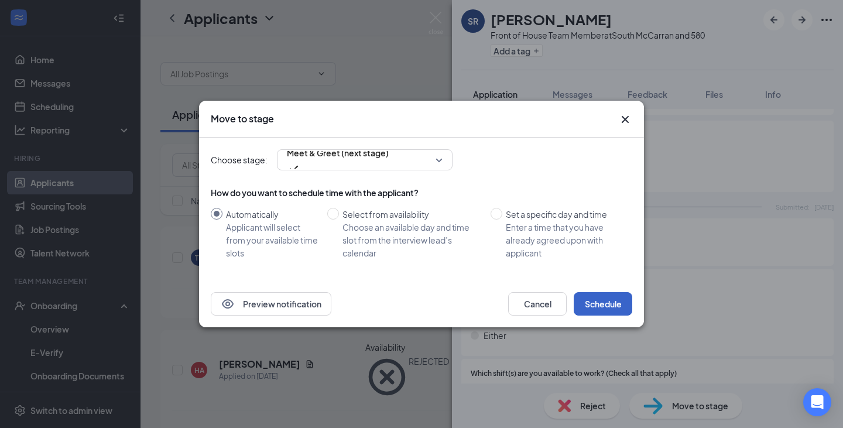
click at [623, 299] on button "Schedule" at bounding box center [603, 303] width 59 height 23
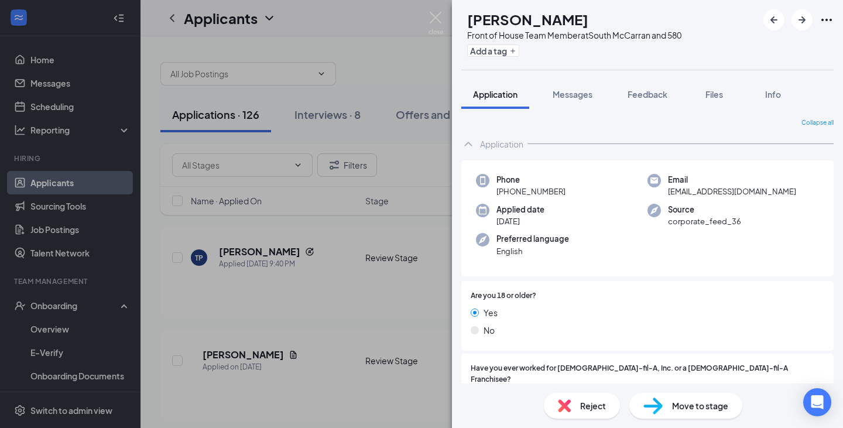
click at [700, 411] on span "Move to stage" at bounding box center [700, 405] width 56 height 13
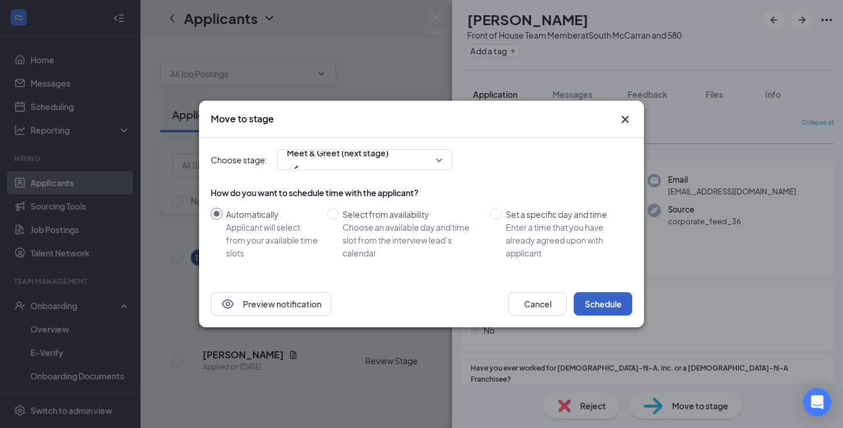
click at [600, 300] on button "Schedule" at bounding box center [603, 303] width 59 height 23
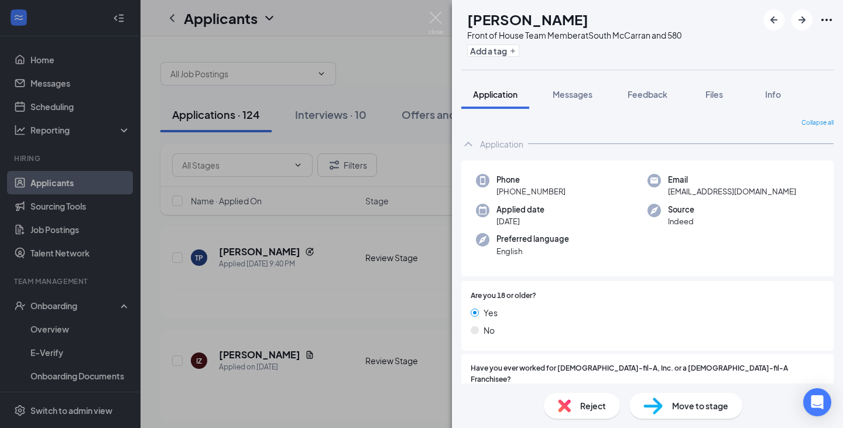
click at [584, 401] on span "Reject" at bounding box center [593, 405] width 26 height 13
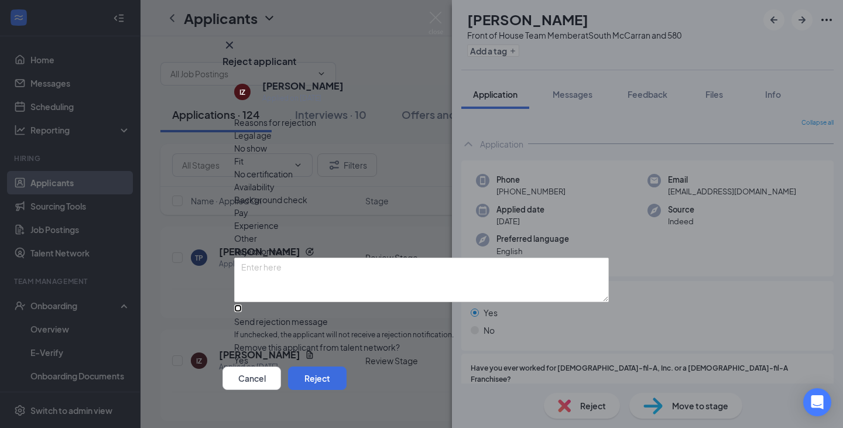
click at [242, 305] on input "Send rejection message If unchecked, the applicant will not receive a rejection…" at bounding box center [238, 309] width 8 height 8
checkbox input "true"
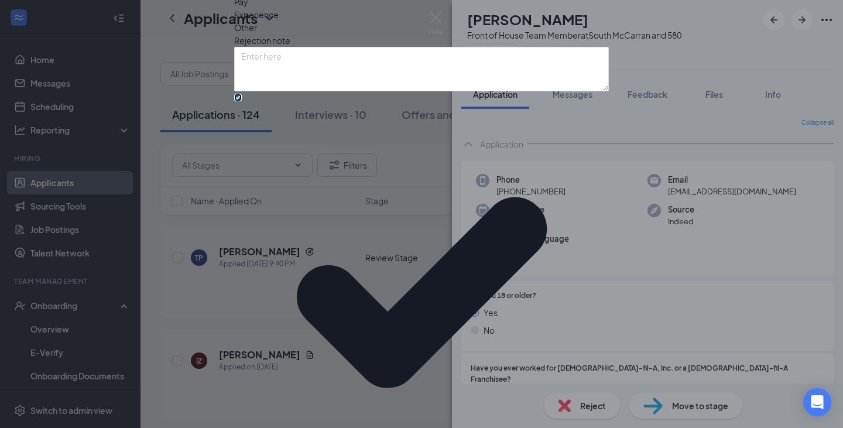
scroll to position [73, 0]
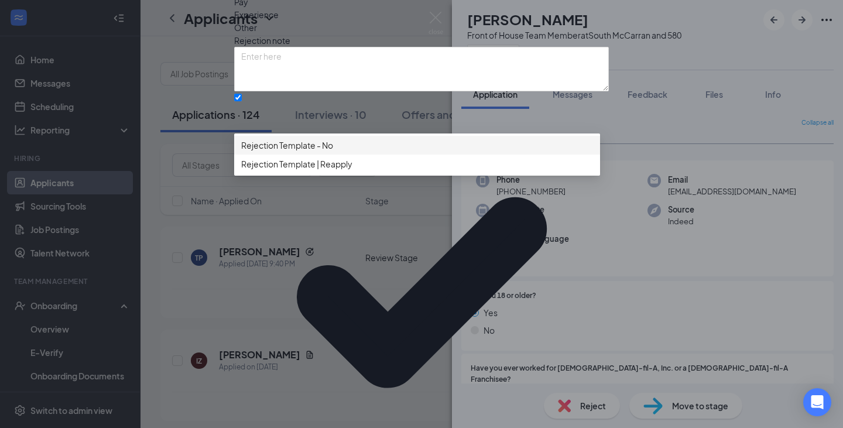
click at [333, 152] on span "Rejection Template - No" at bounding box center [287, 145] width 92 height 13
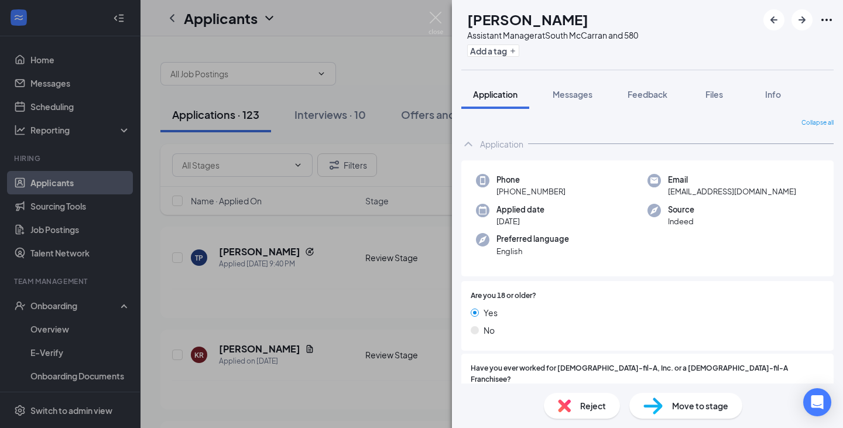
click at [689, 405] on span "Move to stage" at bounding box center [700, 405] width 56 height 13
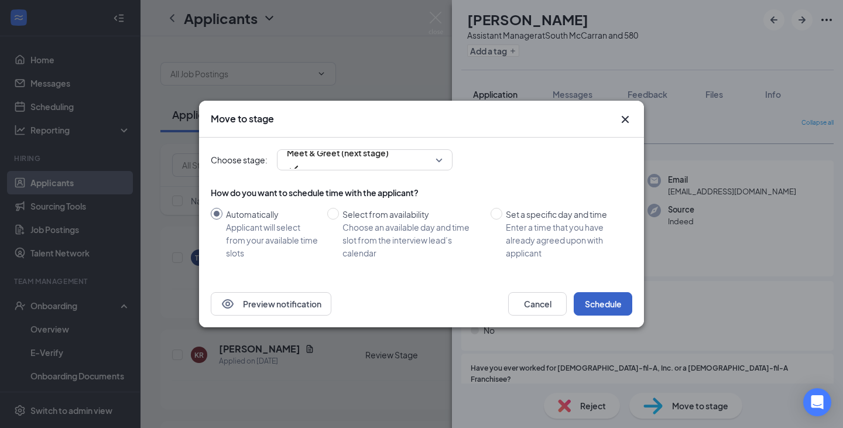
click at [607, 299] on button "Schedule" at bounding box center [603, 303] width 59 height 23
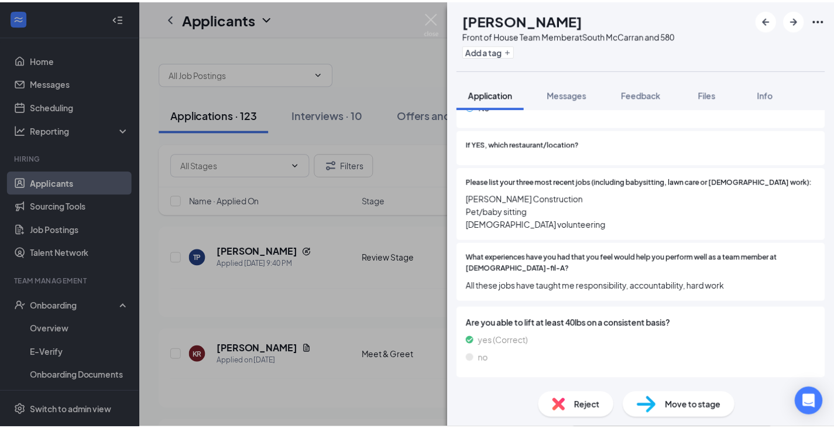
scroll to position [309, 0]
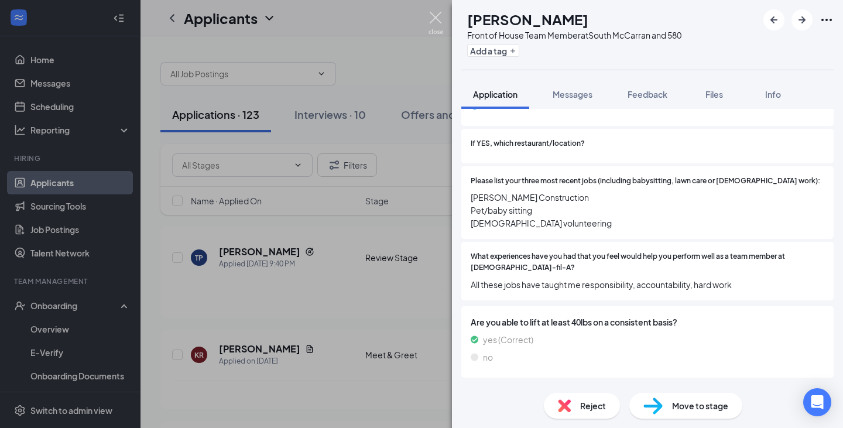
click at [434, 15] on img at bounding box center [436, 23] width 15 height 23
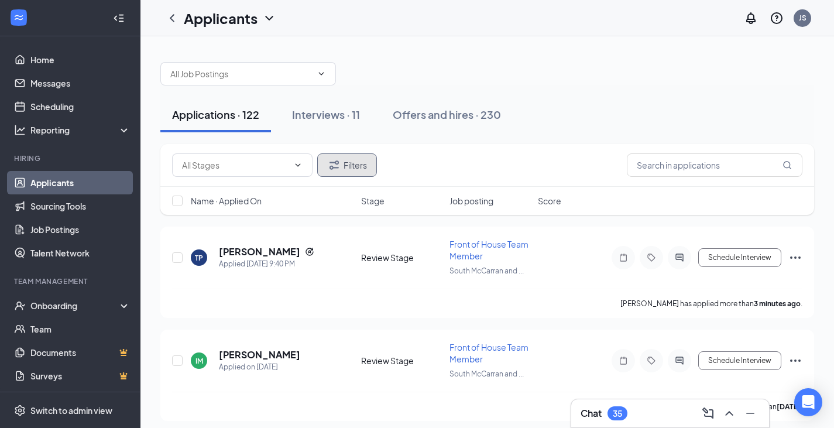
click at [337, 162] on icon "Filter" at bounding box center [334, 165] width 14 height 14
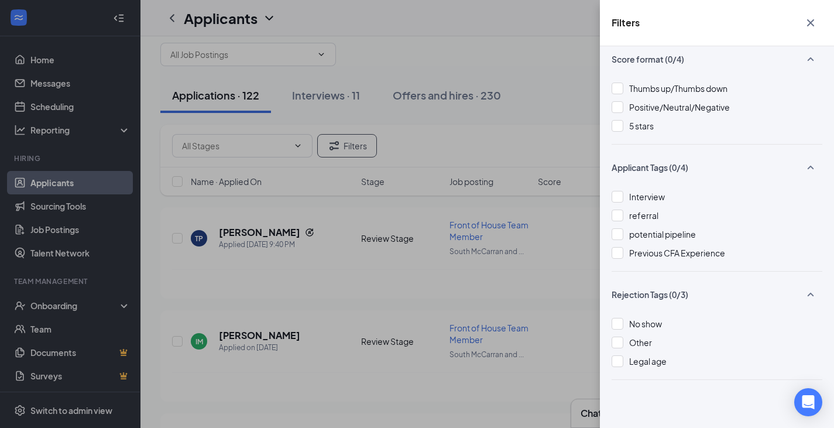
scroll to position [15, 0]
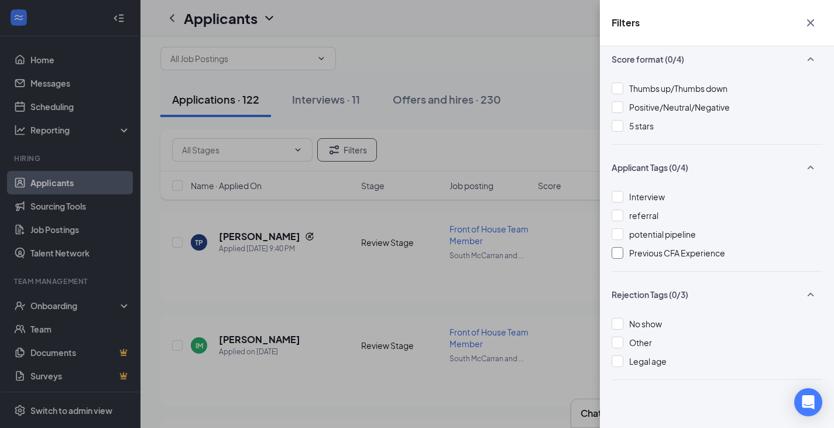
click at [627, 249] on div "Previous CFA Experience" at bounding box center [717, 253] width 211 height 13
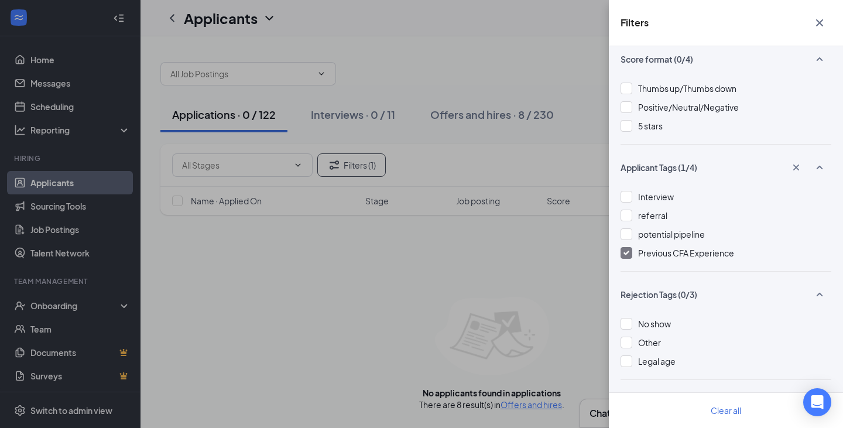
click at [820, 29] on icon "Cross" at bounding box center [820, 23] width 14 height 14
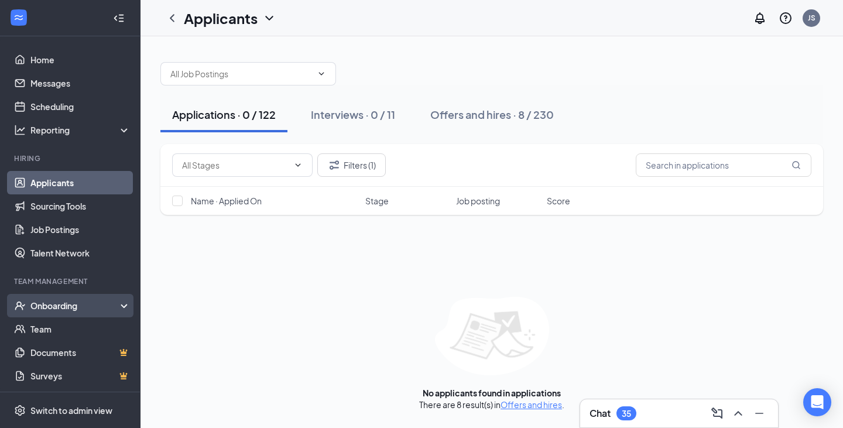
click at [61, 310] on div "Onboarding" at bounding box center [75, 306] width 90 height 12
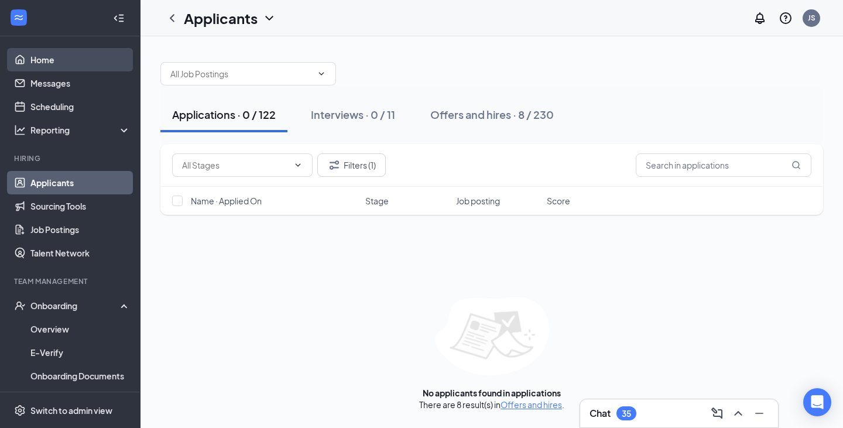
click at [61, 53] on link "Home" at bounding box center [80, 59] width 100 height 23
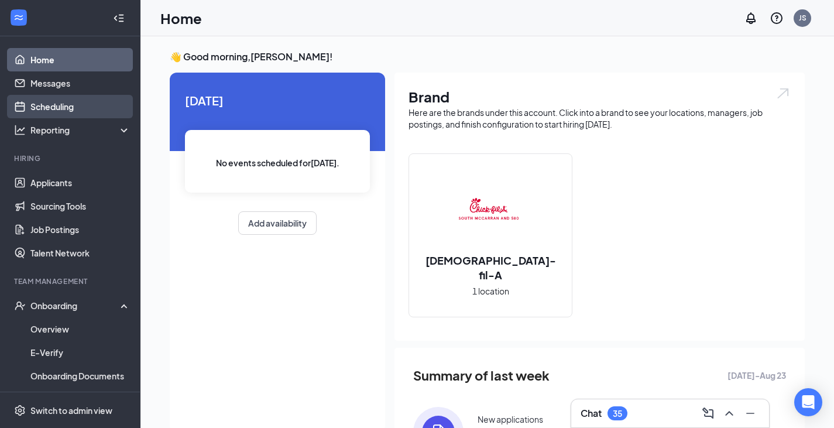
click at [53, 108] on link "Scheduling" at bounding box center [80, 106] width 100 height 23
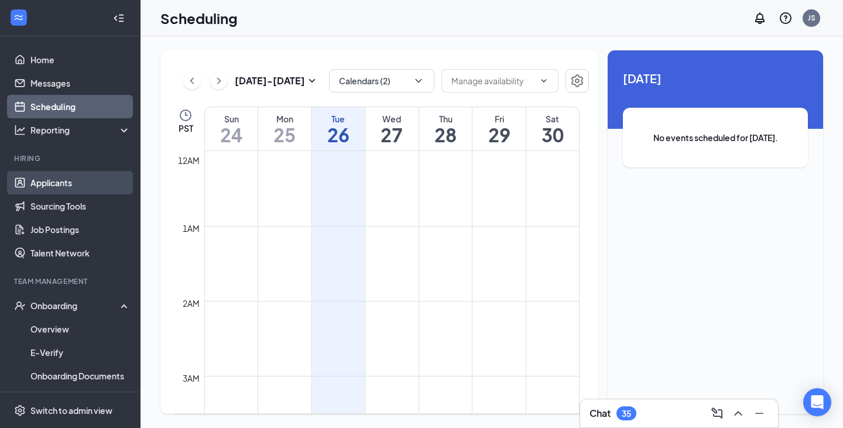
click at [76, 173] on link "Applicants" at bounding box center [80, 182] width 100 height 23
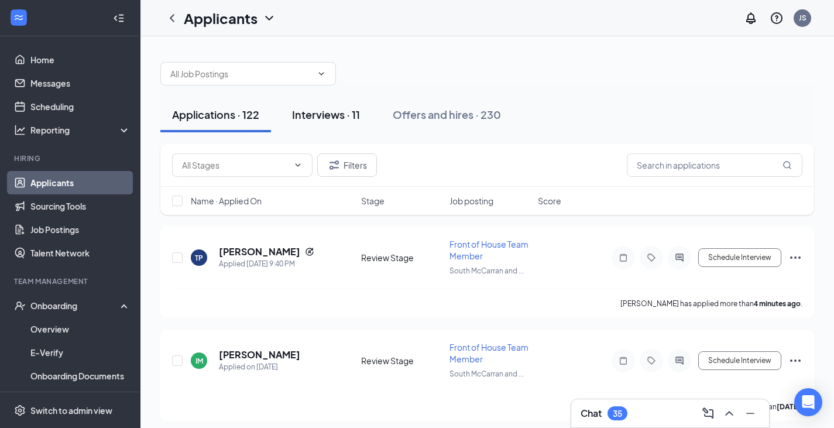
click at [353, 131] on button "Interviews · 11" at bounding box center [326, 114] width 91 height 35
